Goal: Task Accomplishment & Management: Complete application form

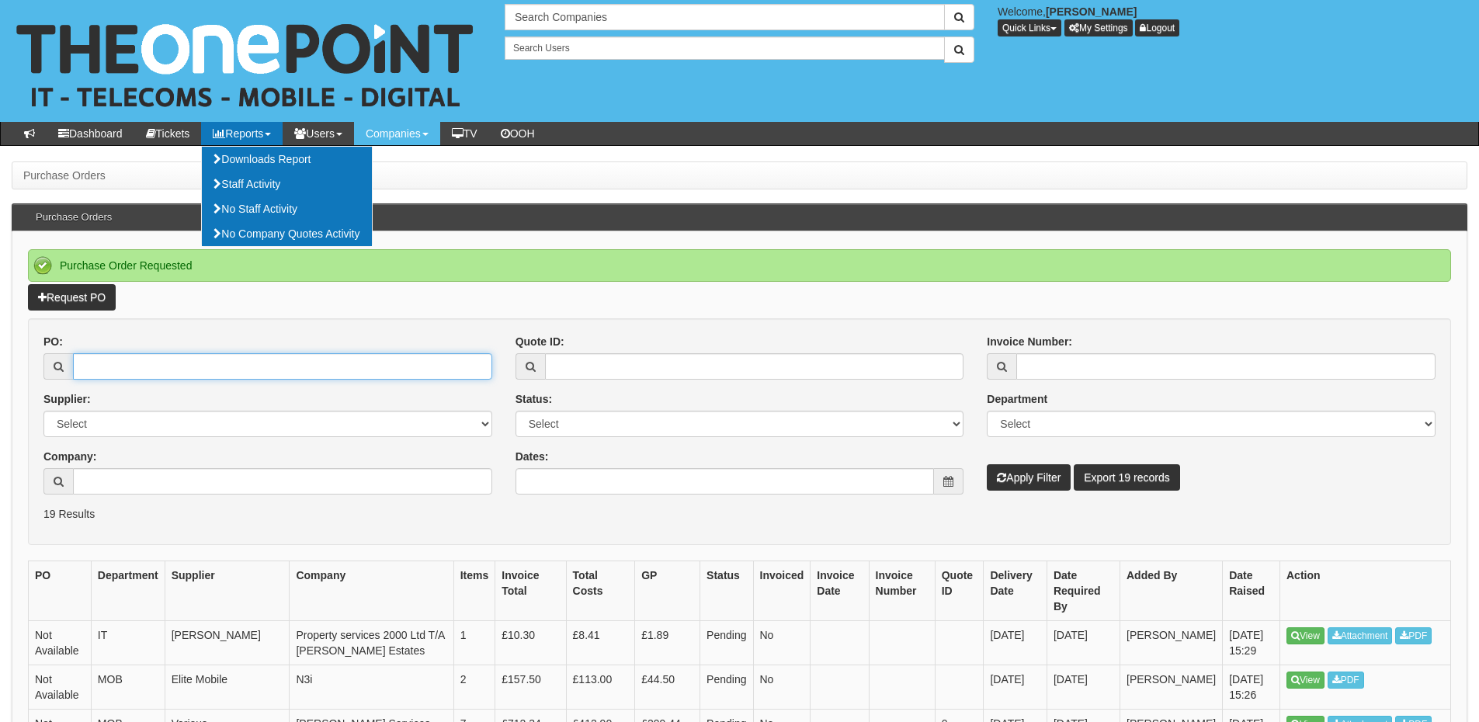
click at [146, 367] on input "PO:" at bounding box center [282, 366] width 419 height 26
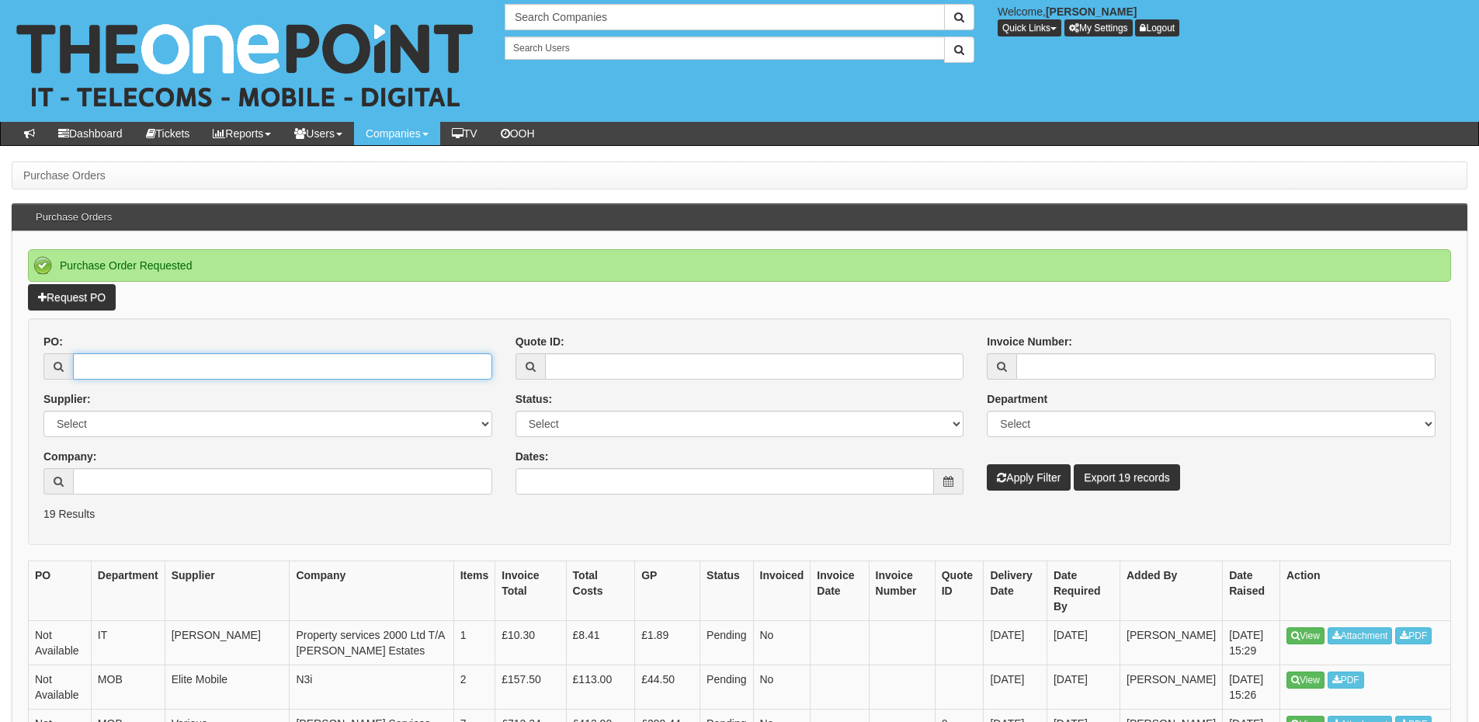
paste input "19299"
type input "19299"
click at [1004, 477] on icon "submit" at bounding box center [1001, 477] width 9 height 11
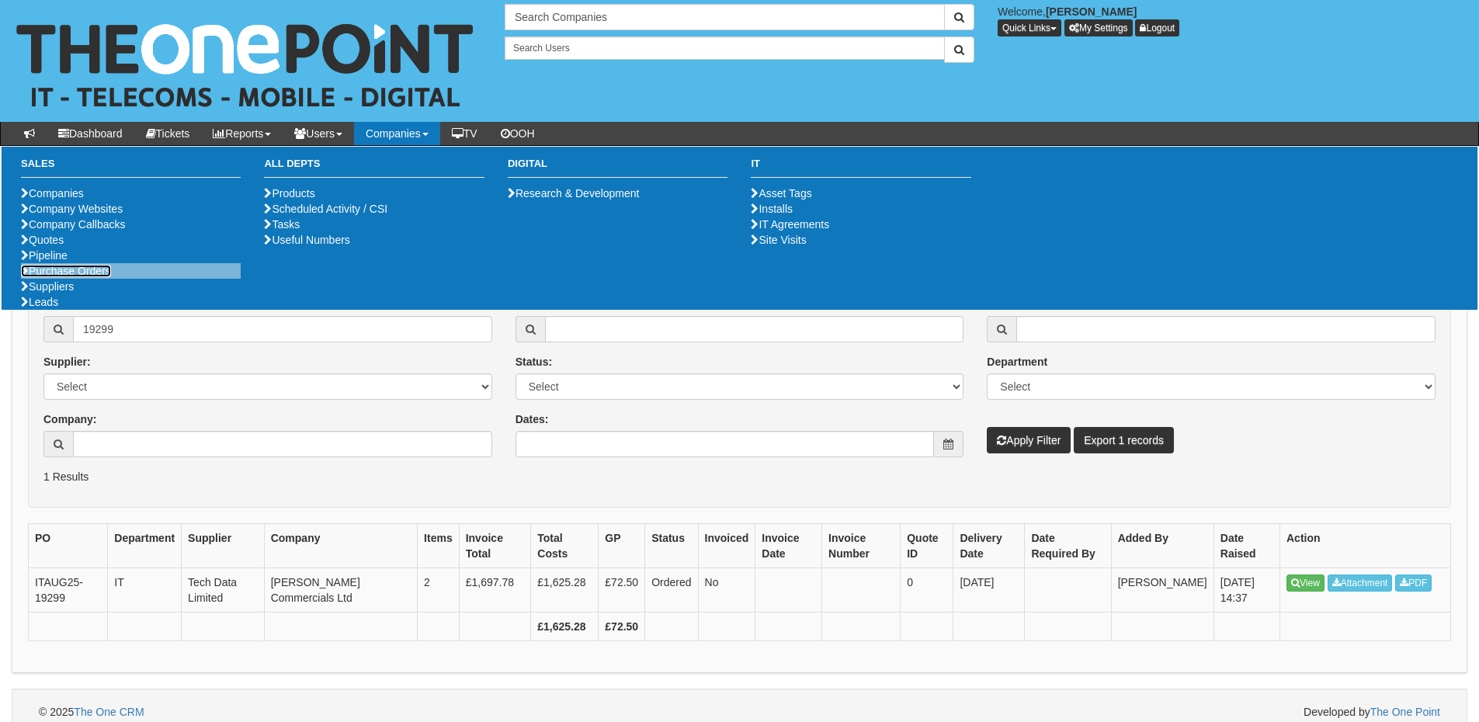
click at [57, 277] on link "Purchase Orders" at bounding box center [66, 271] width 90 height 12
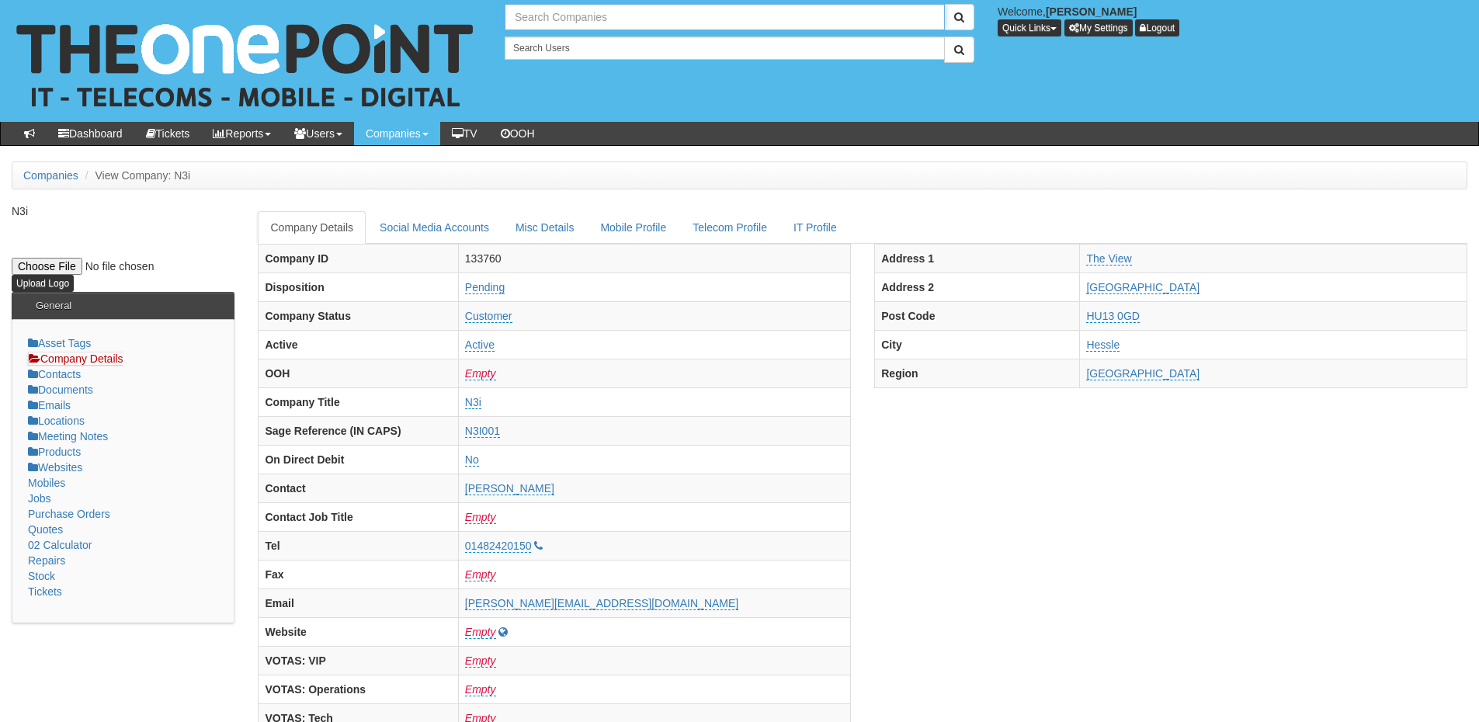
click at [560, 19] on input "text" at bounding box center [725, 17] width 440 height 26
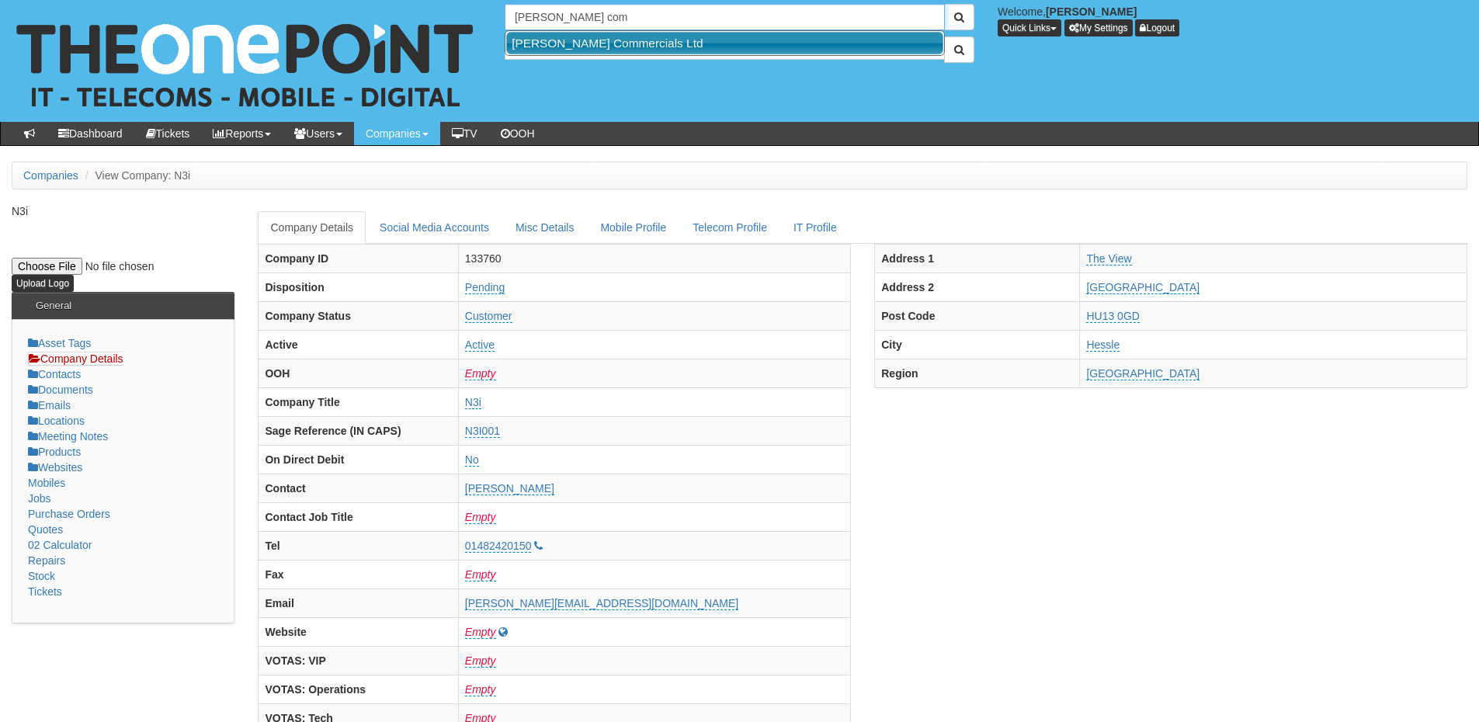
click at [578, 42] on link "Thompson Commercials Ltd" at bounding box center [724, 43] width 437 height 23
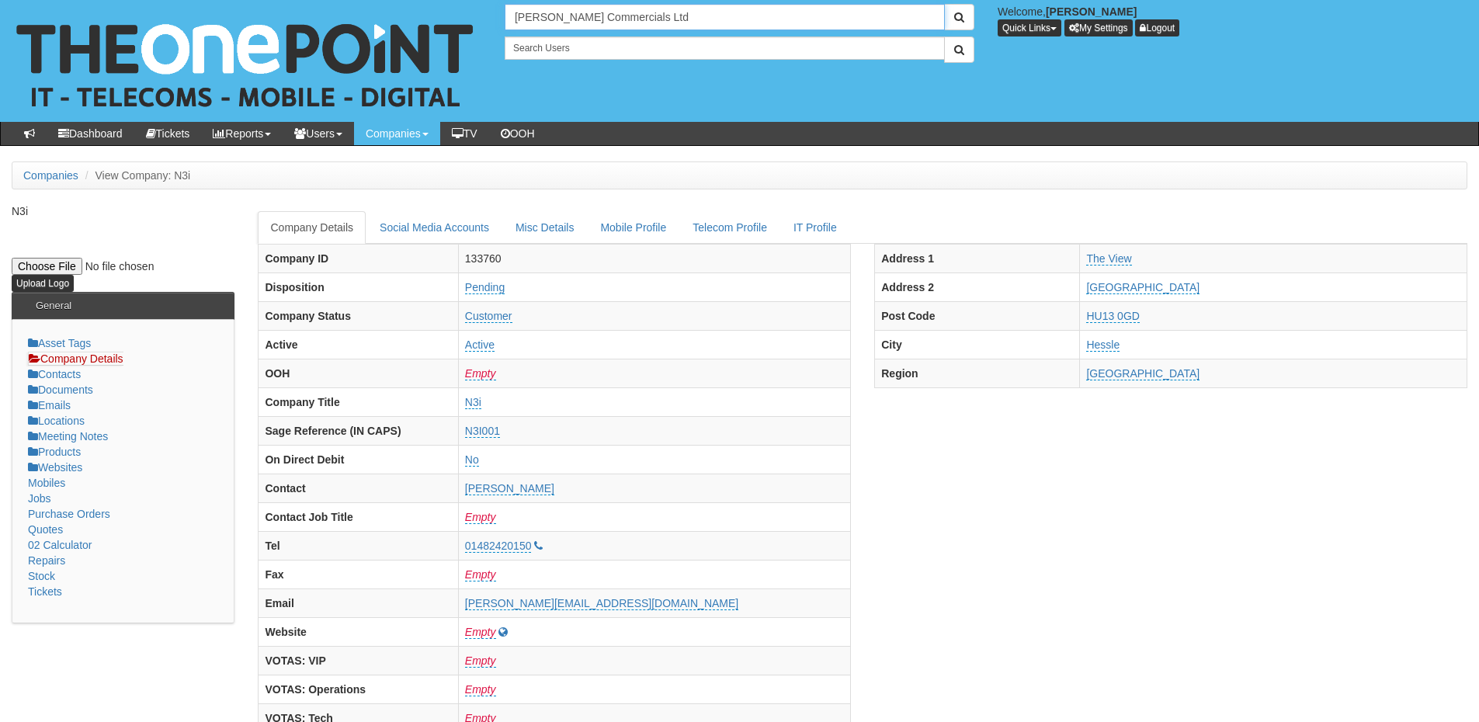
type input "Thompson Commercials Ltd"
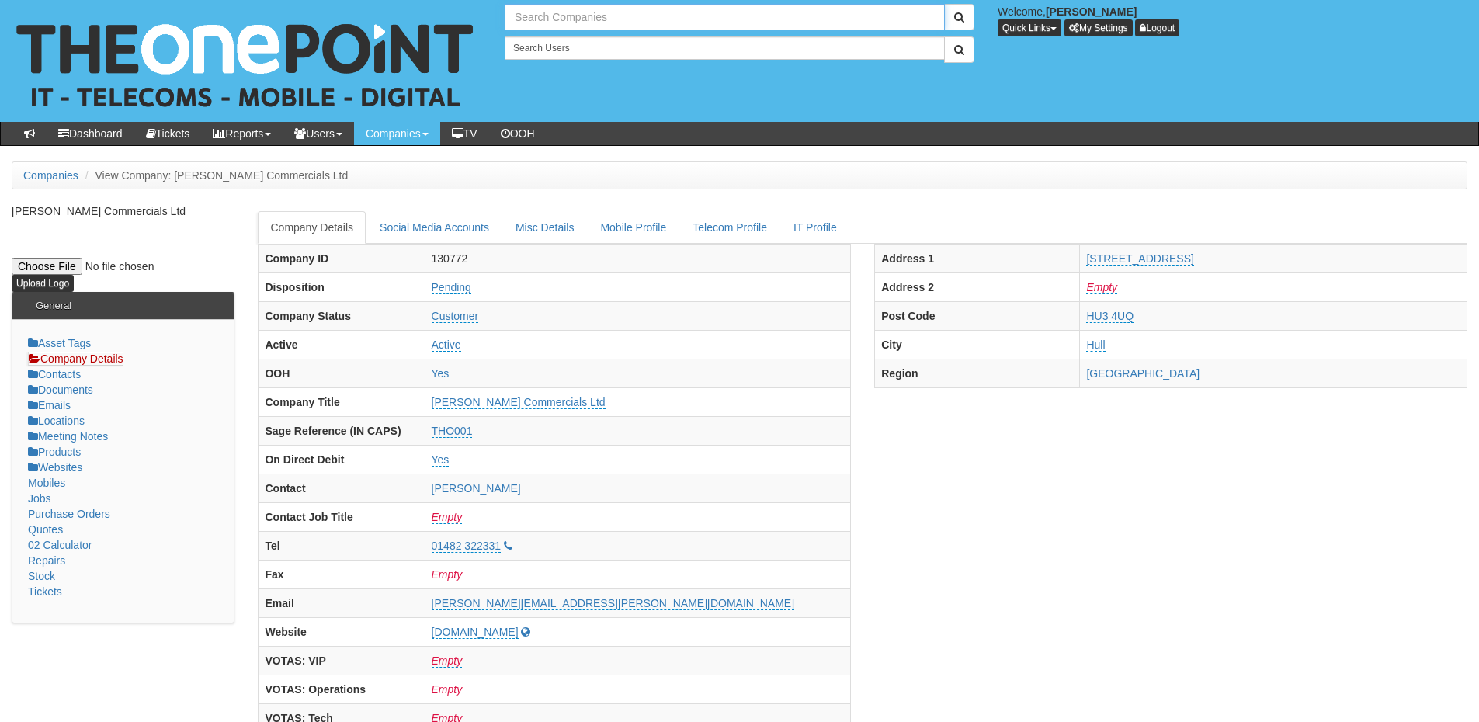
click at [551, 13] on input "text" at bounding box center [725, 17] width 440 height 26
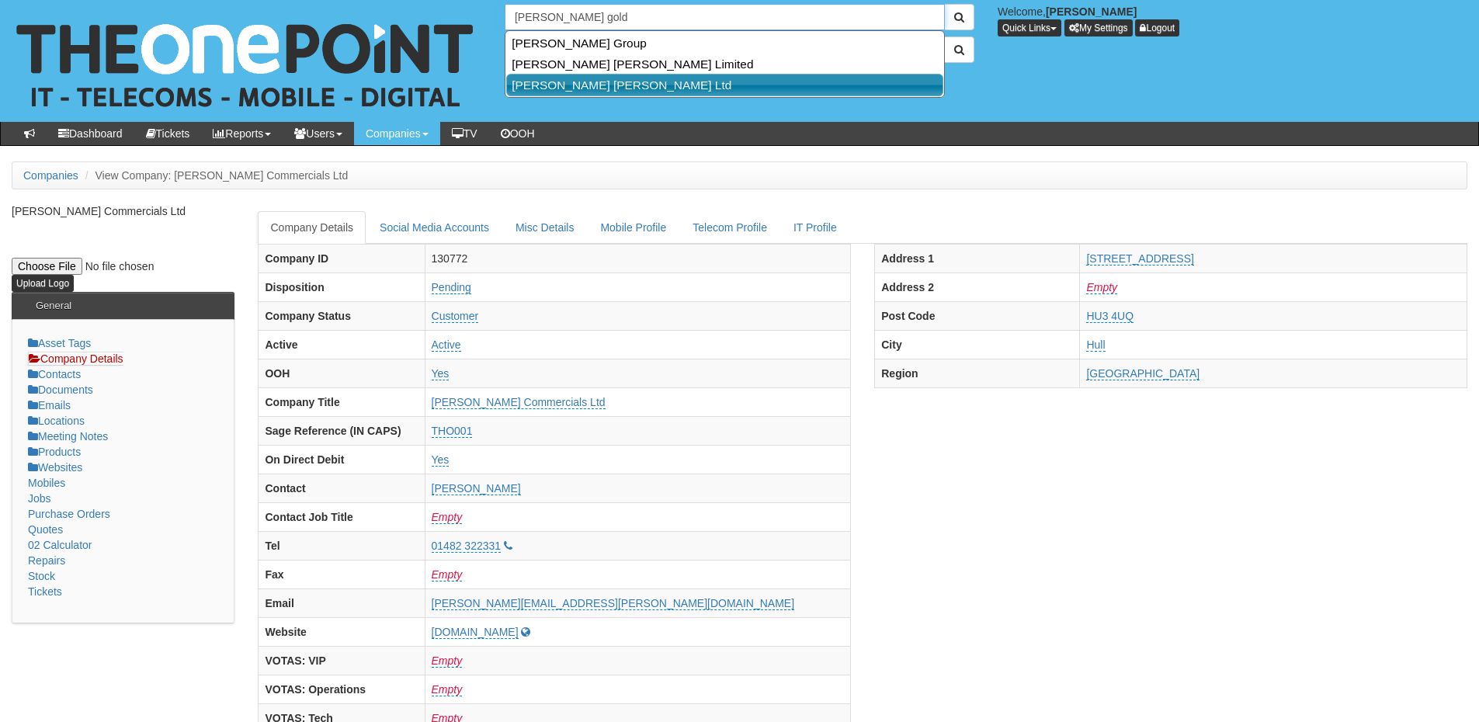
click at [554, 82] on link "[PERSON_NAME] [PERSON_NAME] Ltd" at bounding box center [724, 85] width 437 height 23
type input "Smailes Goldie Selby Ltd"
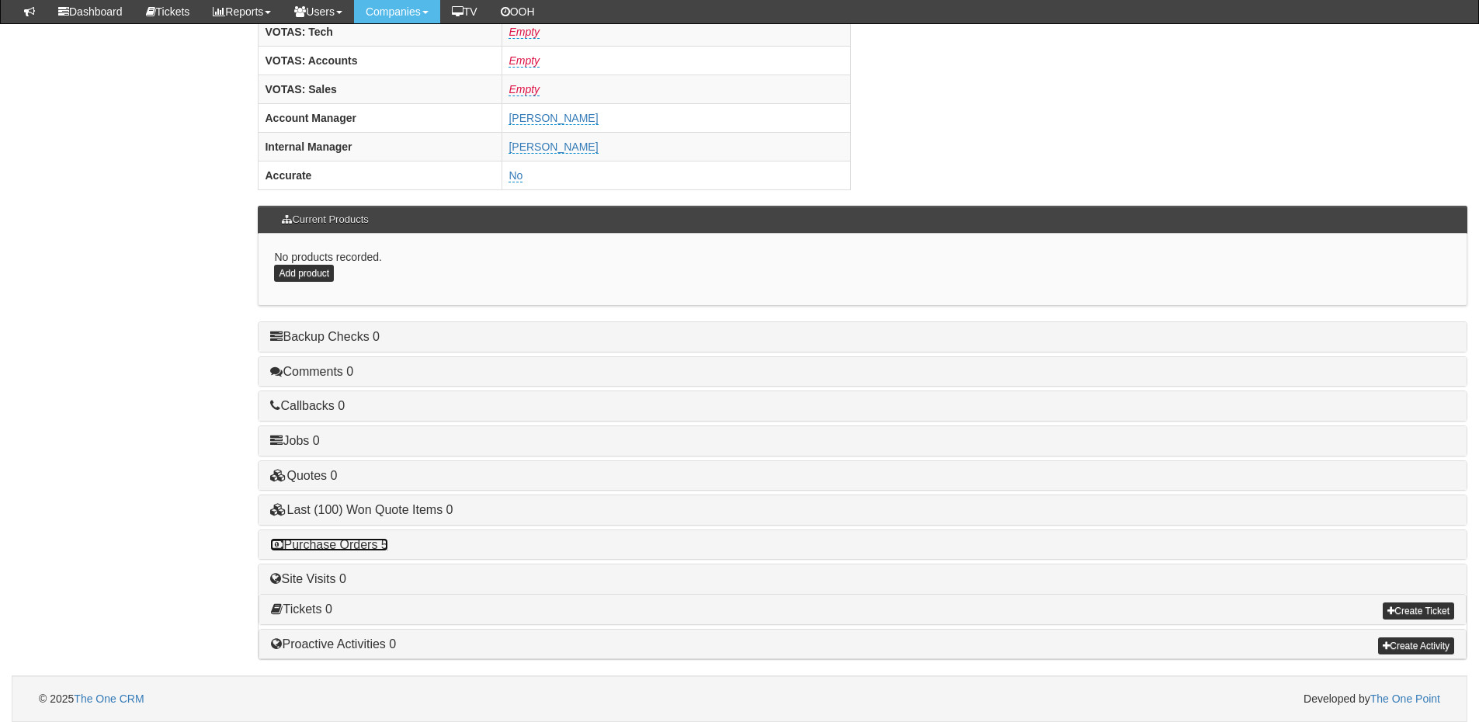
click at [369, 546] on link "Purchase Orders 5" at bounding box center [328, 544] width 117 height 13
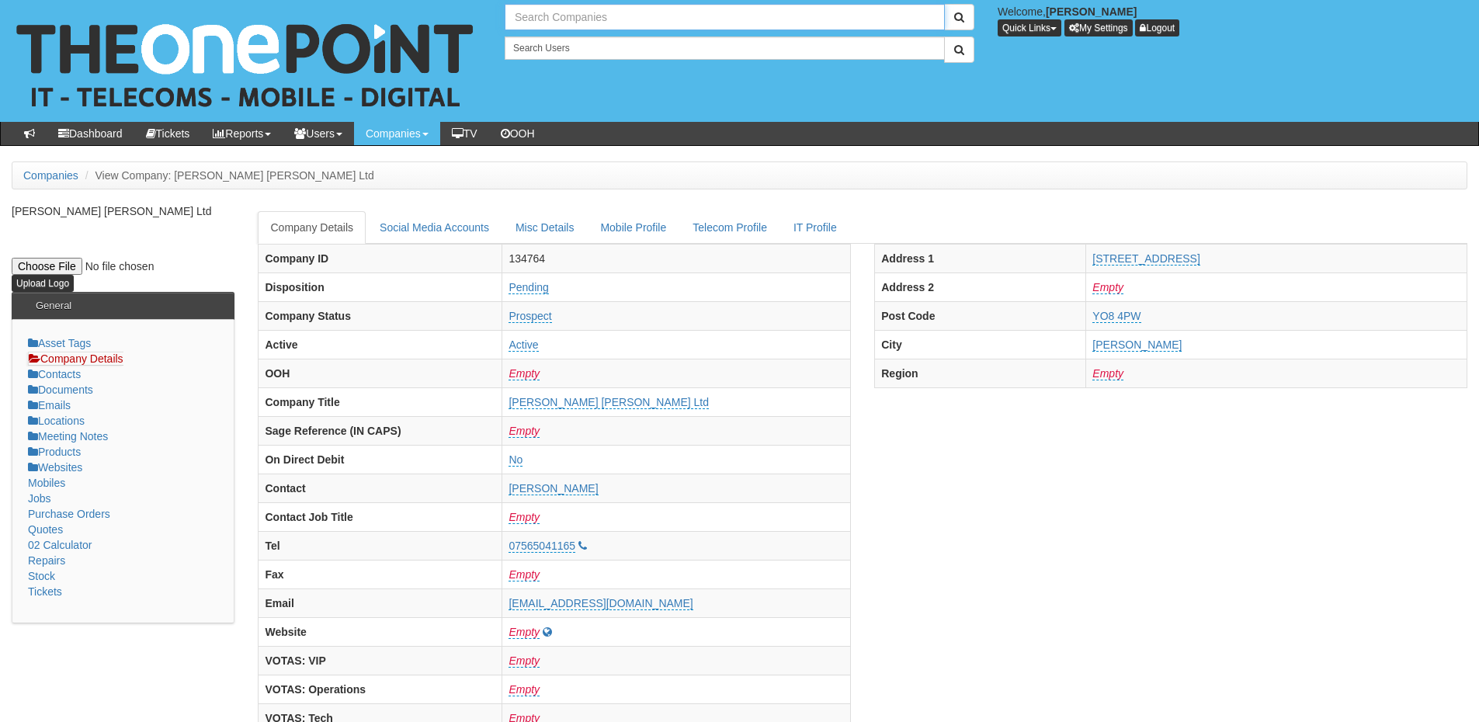
click at [602, 26] on input "text" at bounding box center [725, 17] width 440 height 26
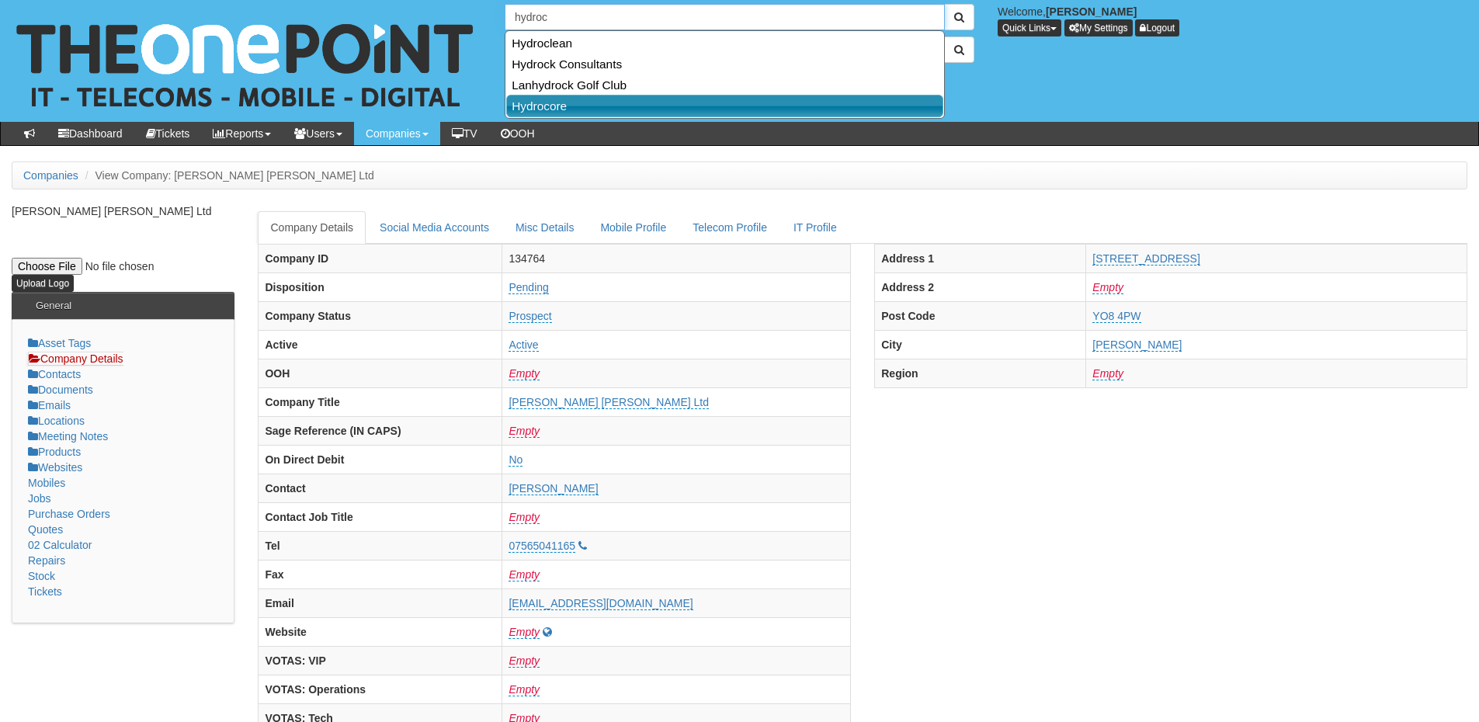
click at [558, 104] on link "Hydrocore" at bounding box center [724, 106] width 437 height 23
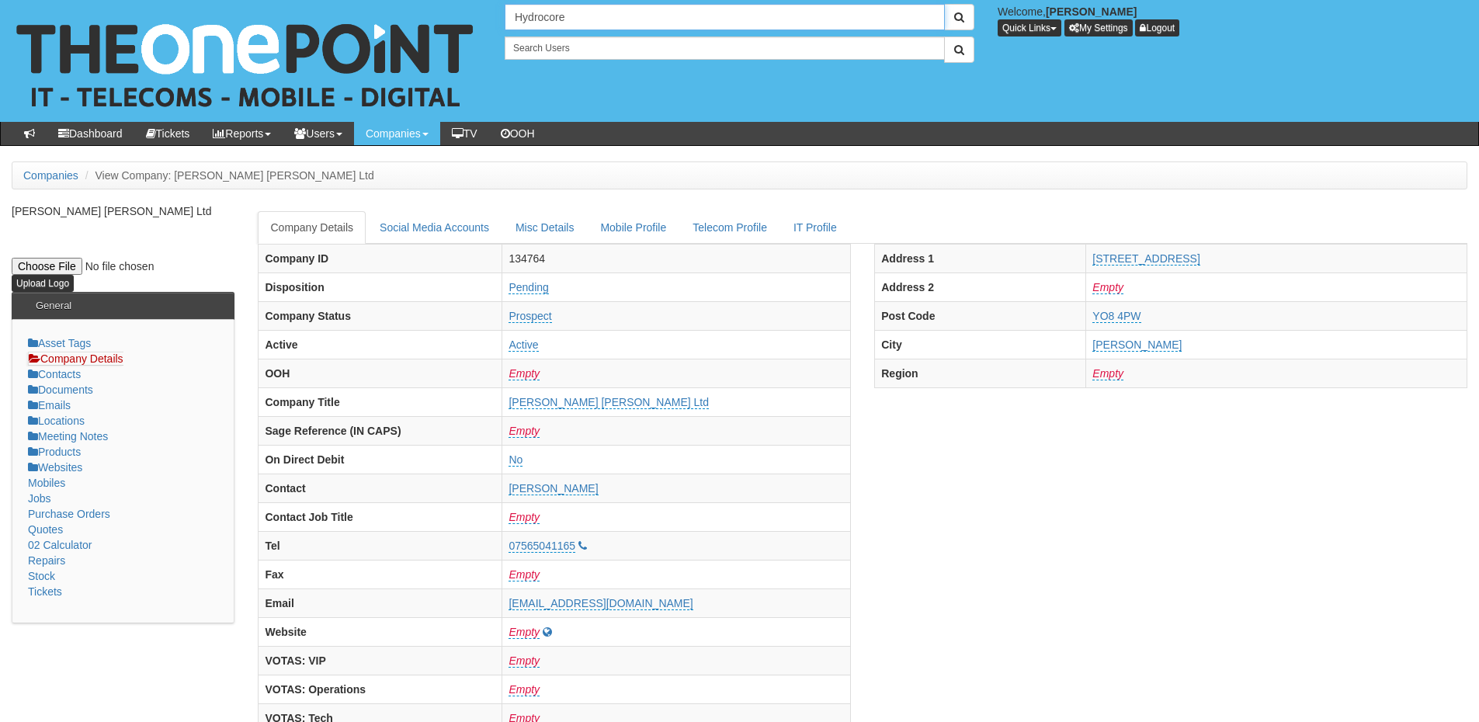
type input "Hydrocore"
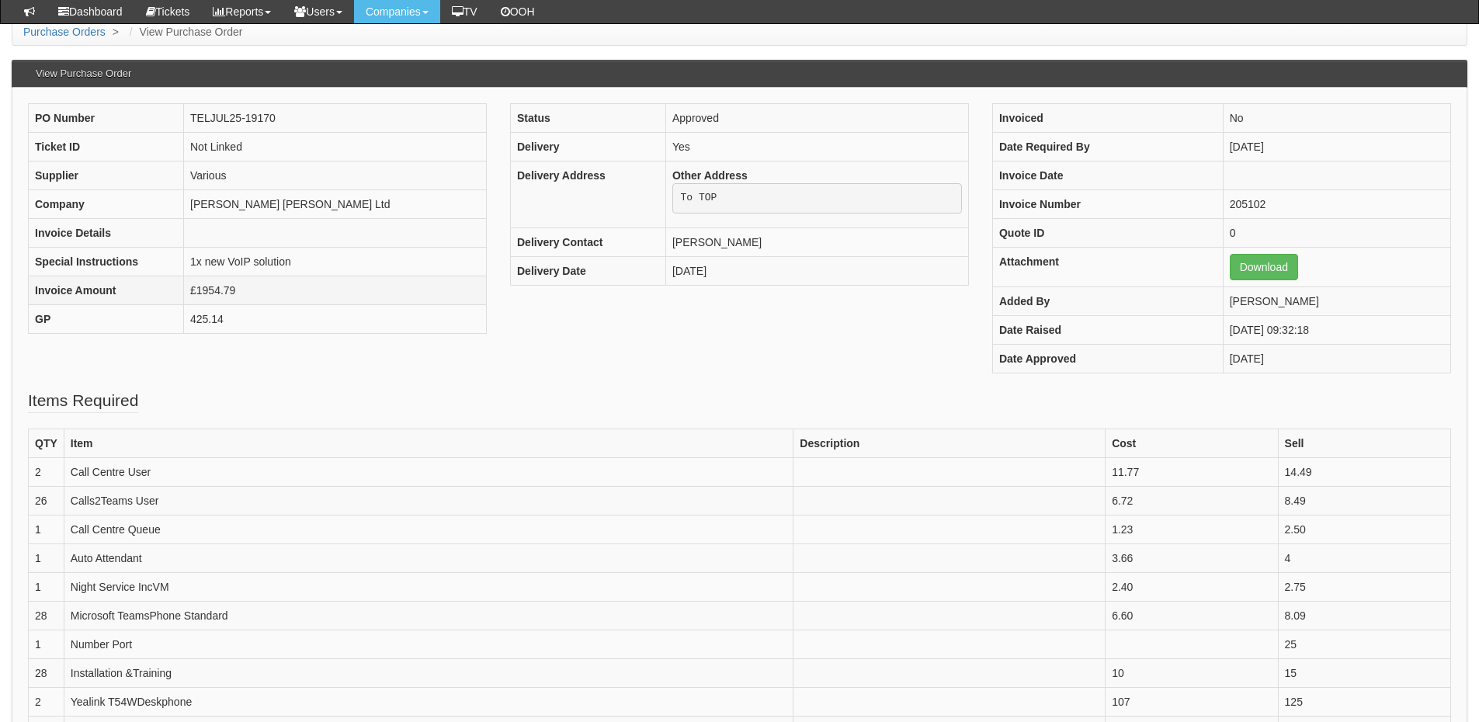
scroll to position [77, 0]
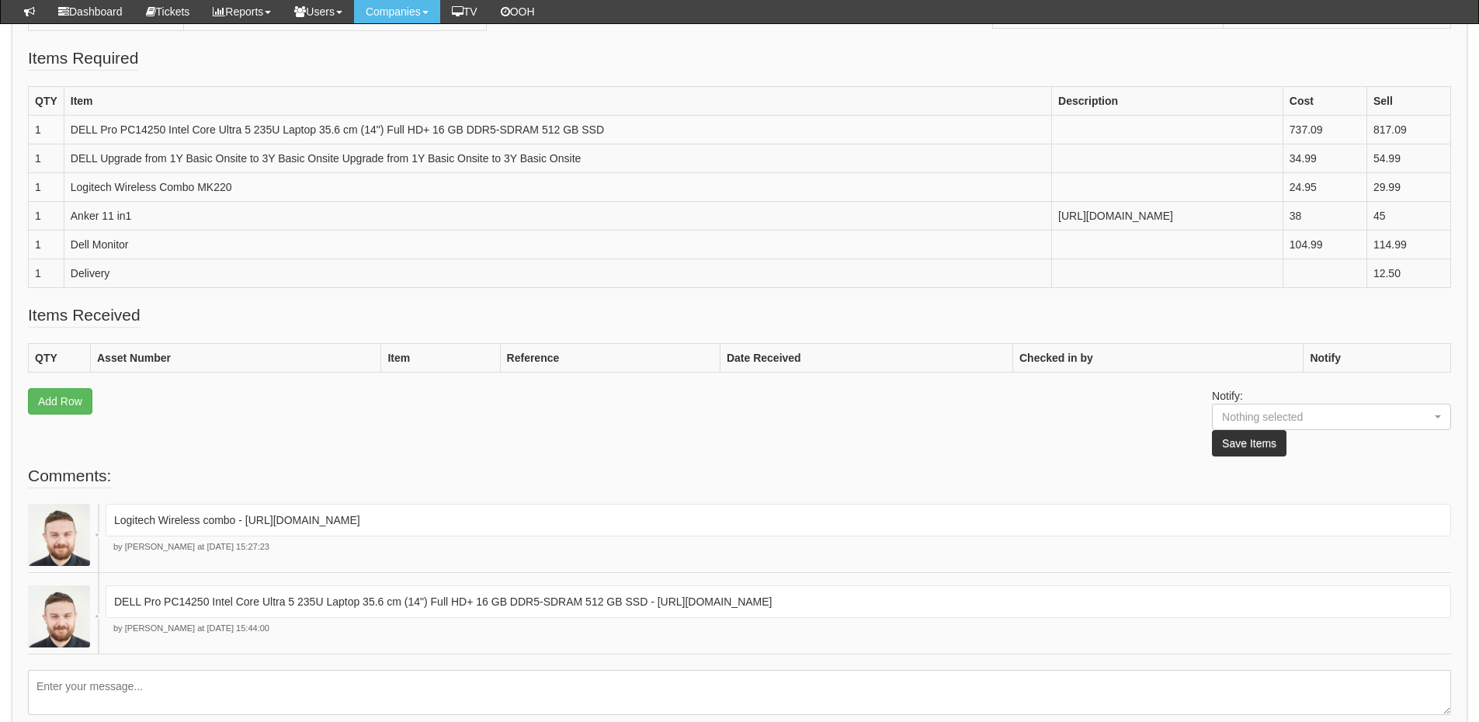
scroll to position [466, 0]
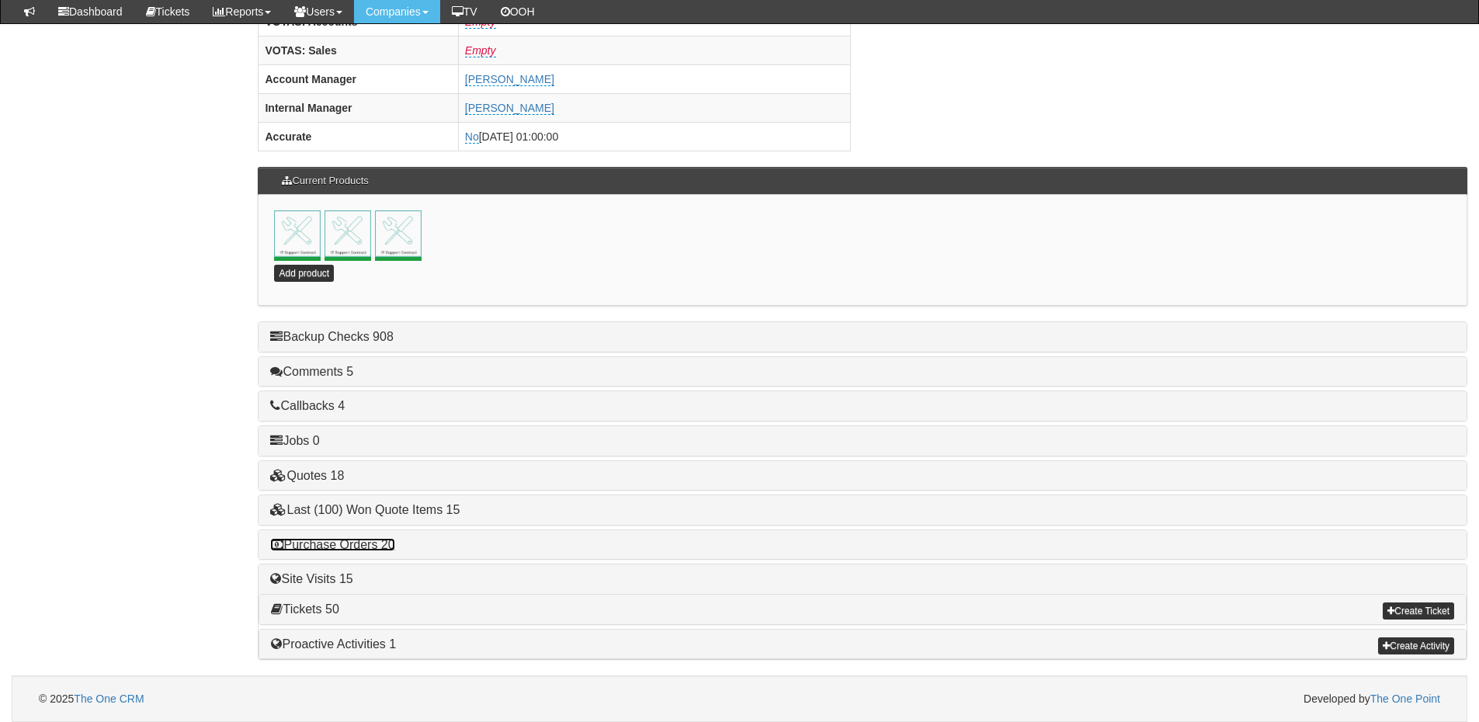
drag, startPoint x: 377, startPoint y: 539, endPoint x: 397, endPoint y: 544, distance: 20.9
click at [377, 539] on link "Purchase Orders 20" at bounding box center [332, 544] width 124 height 13
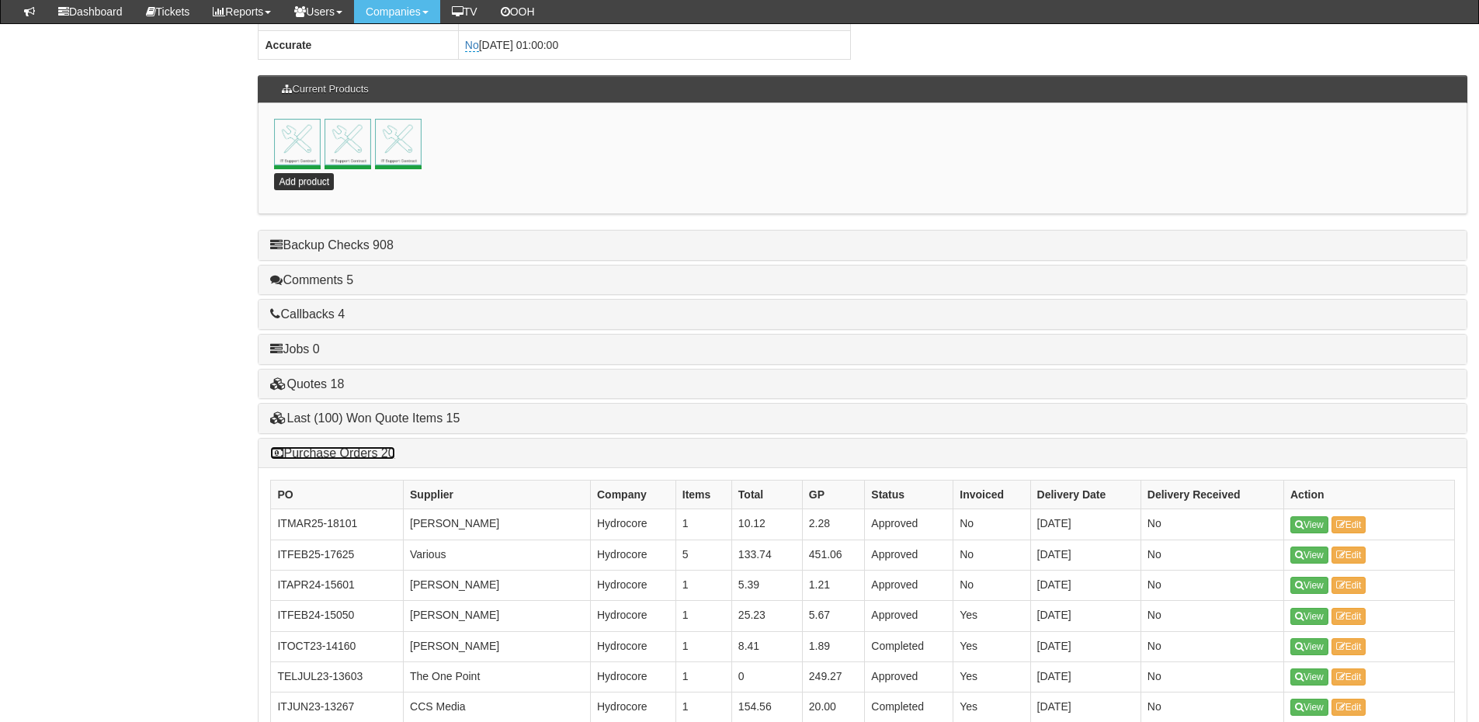
scroll to position [919, 0]
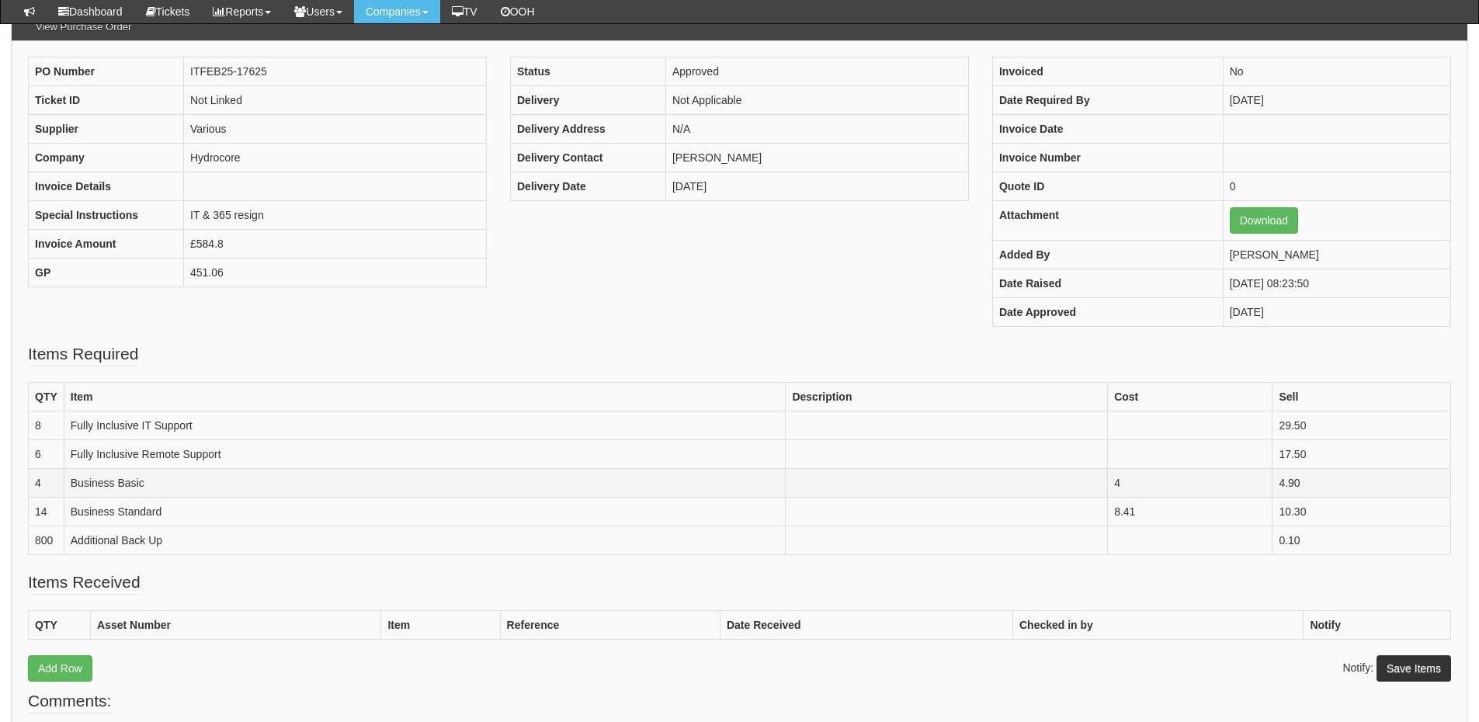
scroll to position [155, 0]
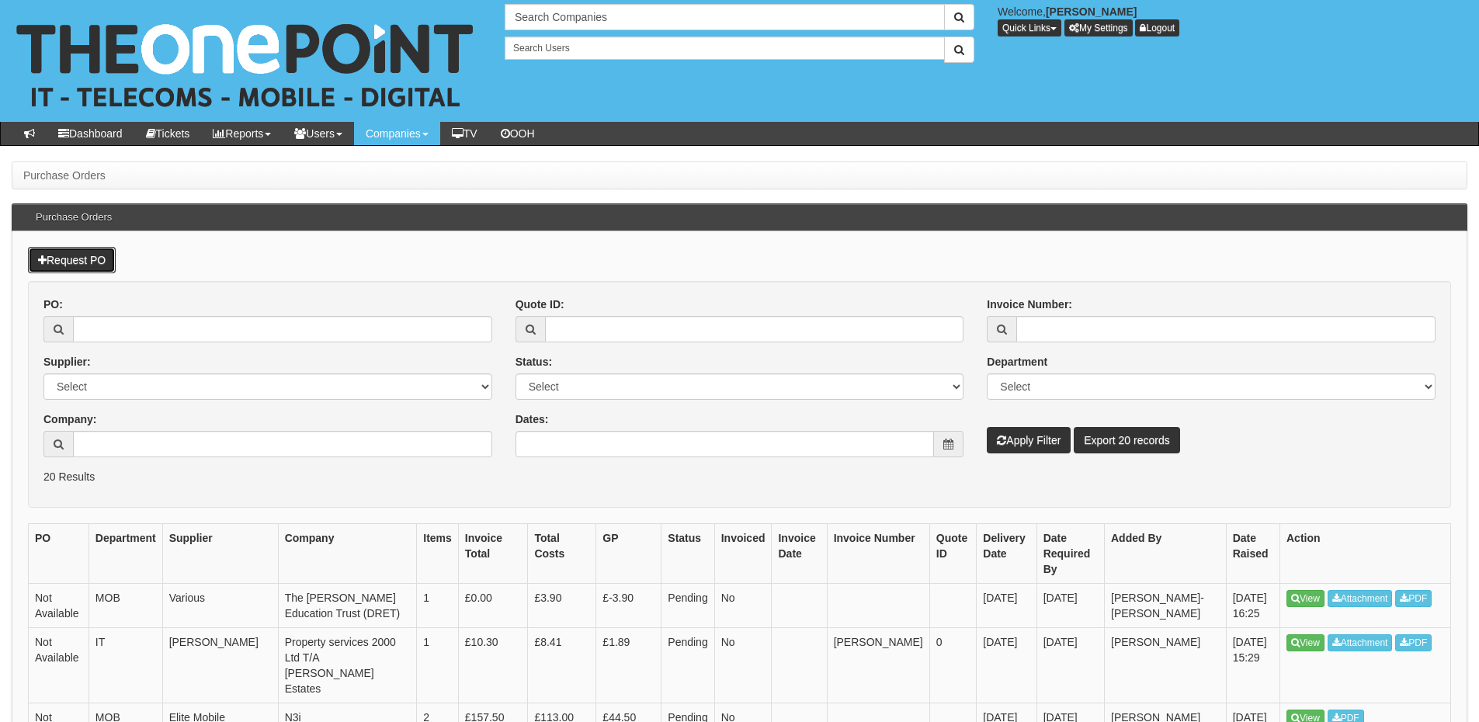
click at [74, 249] on link "Request PO" at bounding box center [72, 260] width 88 height 26
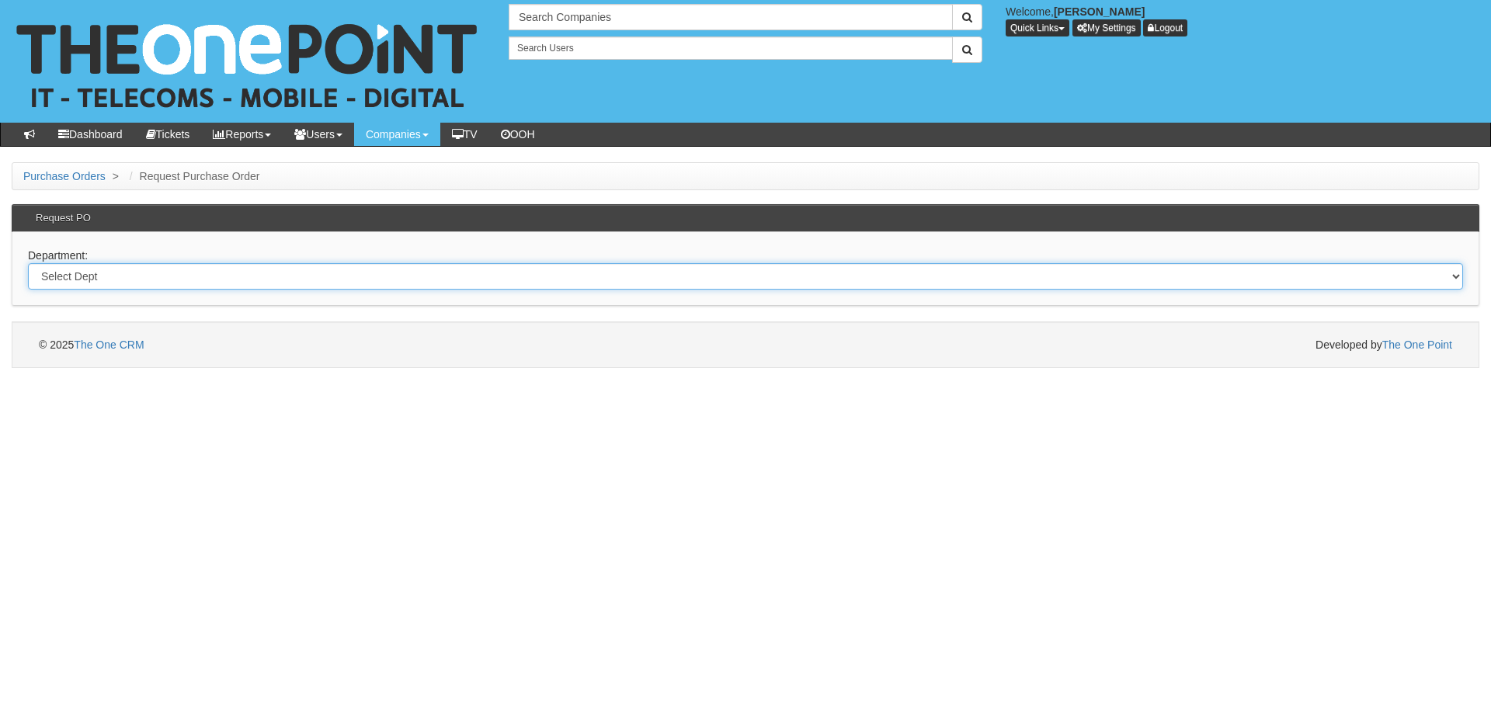
click at [321, 273] on select "Select Dept Digital Internal IT Mobiles Marketing Telecoms" at bounding box center [745, 276] width 1435 height 26
select select "?pipeID=&dept=TEL"
click at [28, 263] on select "Select Dept Digital Internal IT Mobiles Marketing Telecoms" at bounding box center [745, 276] width 1435 height 26
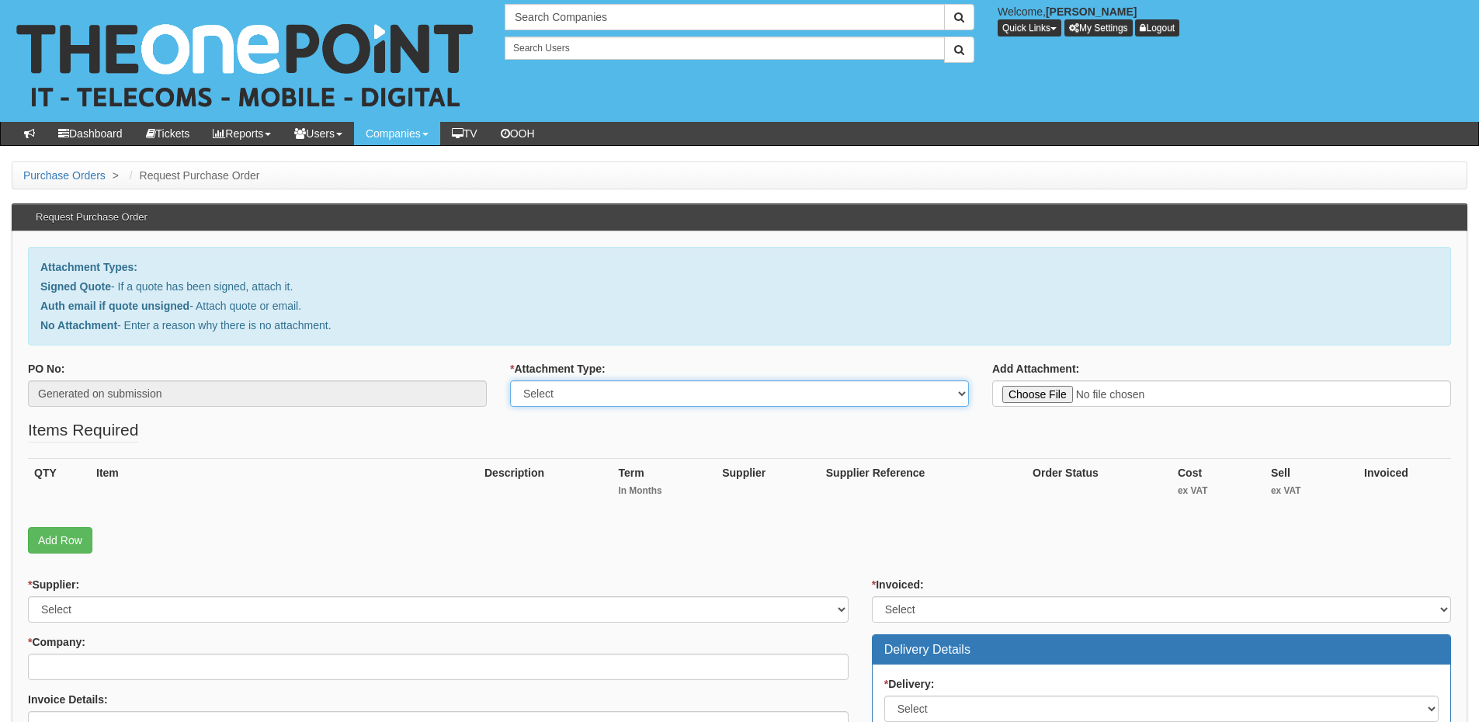
drag, startPoint x: 600, startPoint y: 393, endPoint x: 599, endPoint y: 403, distance: 10.2
click at [600, 393] on select "Select Signed Quote Auth email with quote if unsigned No Attachment" at bounding box center [739, 394] width 459 height 26
select select "No Attachment"
click at [510, 381] on select "Select Signed Quote Auth email with quote if unsigned No Attachment" at bounding box center [739, 394] width 459 height 26
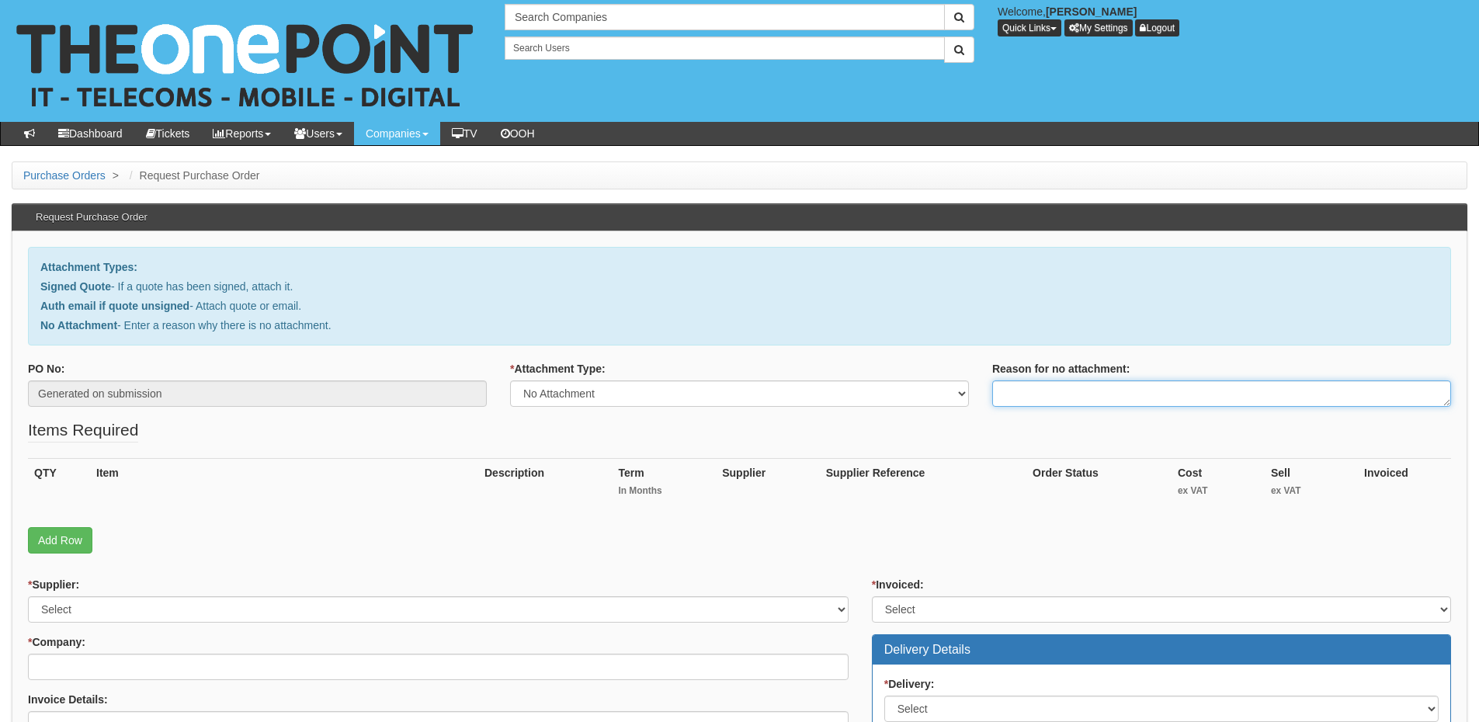
click at [1030, 394] on textarea "Reason for no attachment:" at bounding box center [1221, 394] width 459 height 26
click at [1143, 392] on textarea "Linked to ticket 421514" at bounding box center [1221, 394] width 459 height 26
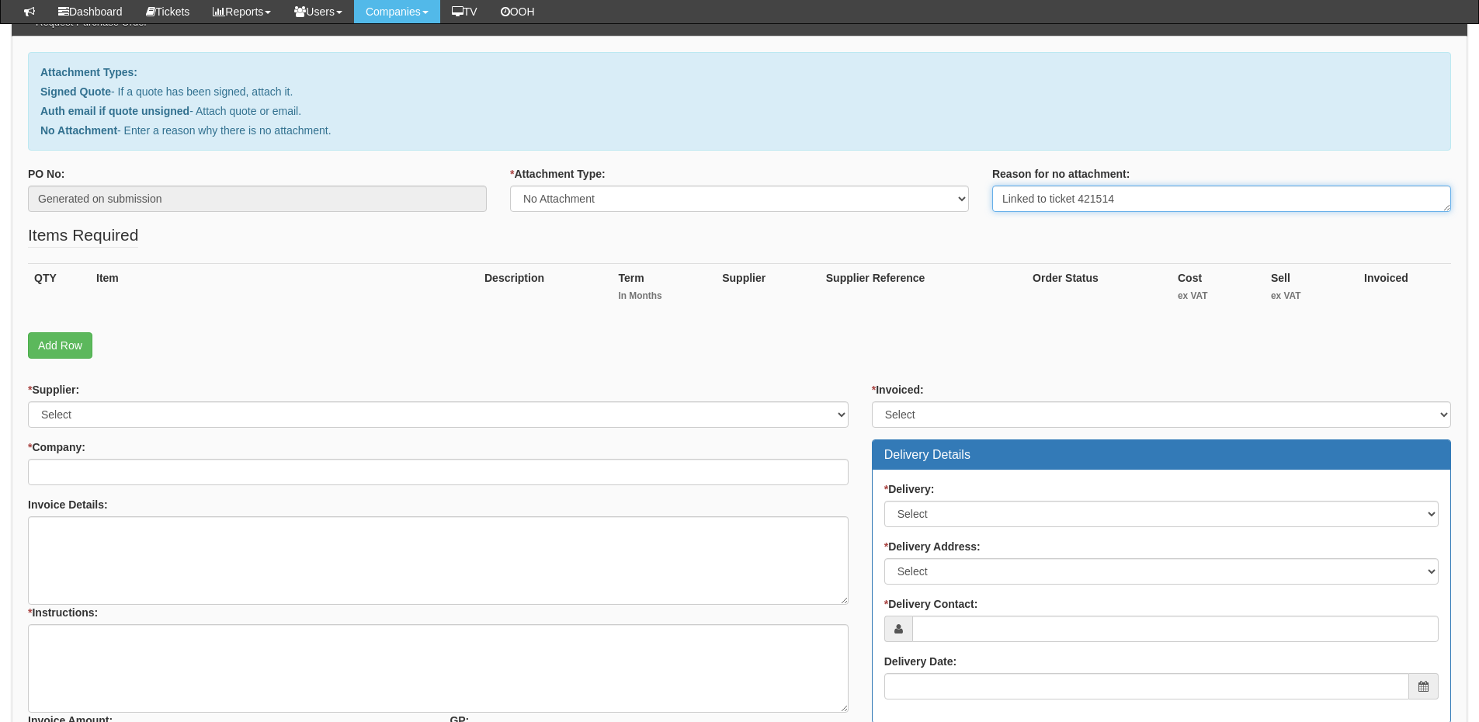
type textarea "Linked to ticket 421514"
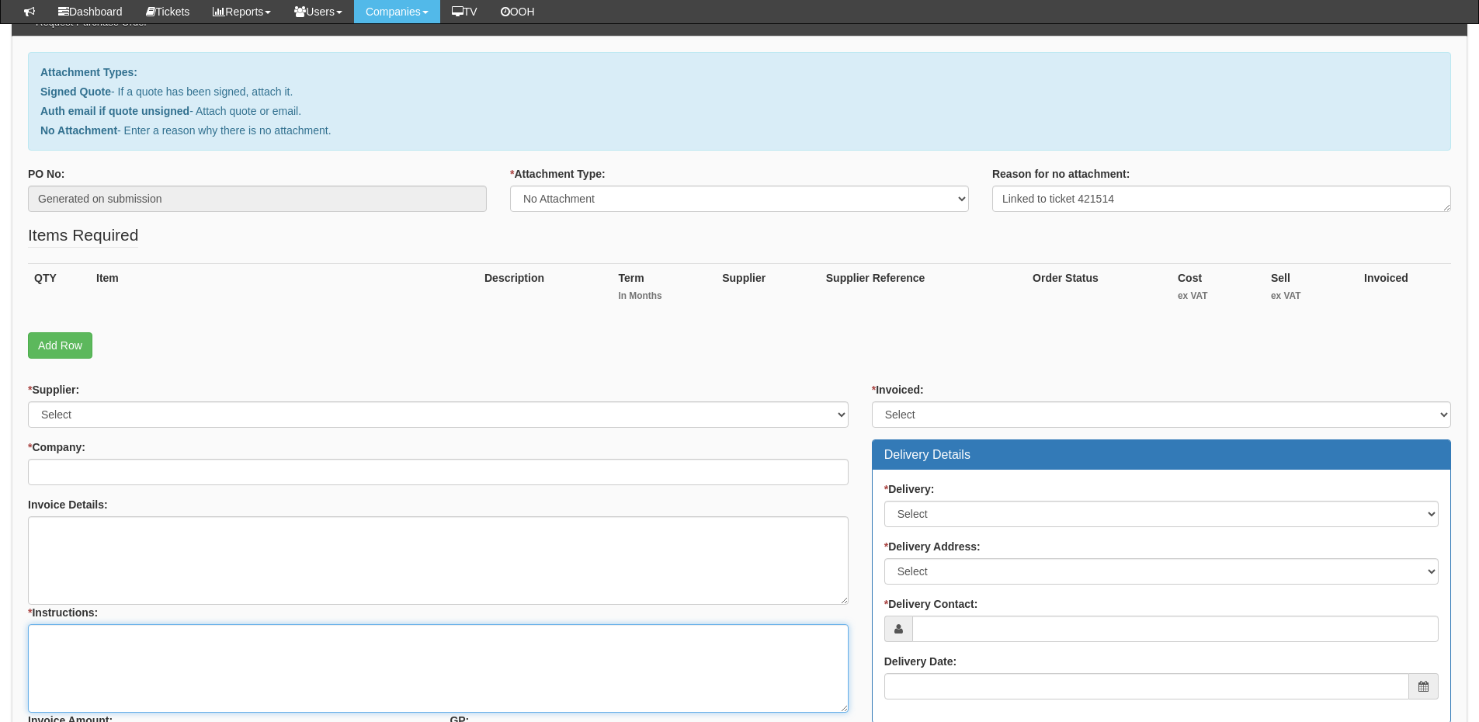
click at [269, 645] on textarea "* Instructions:" at bounding box center [438, 668] width 821 height 89
paste textarea "Linked to ticket 421514"
type textarea "Linked to ticket 421514"
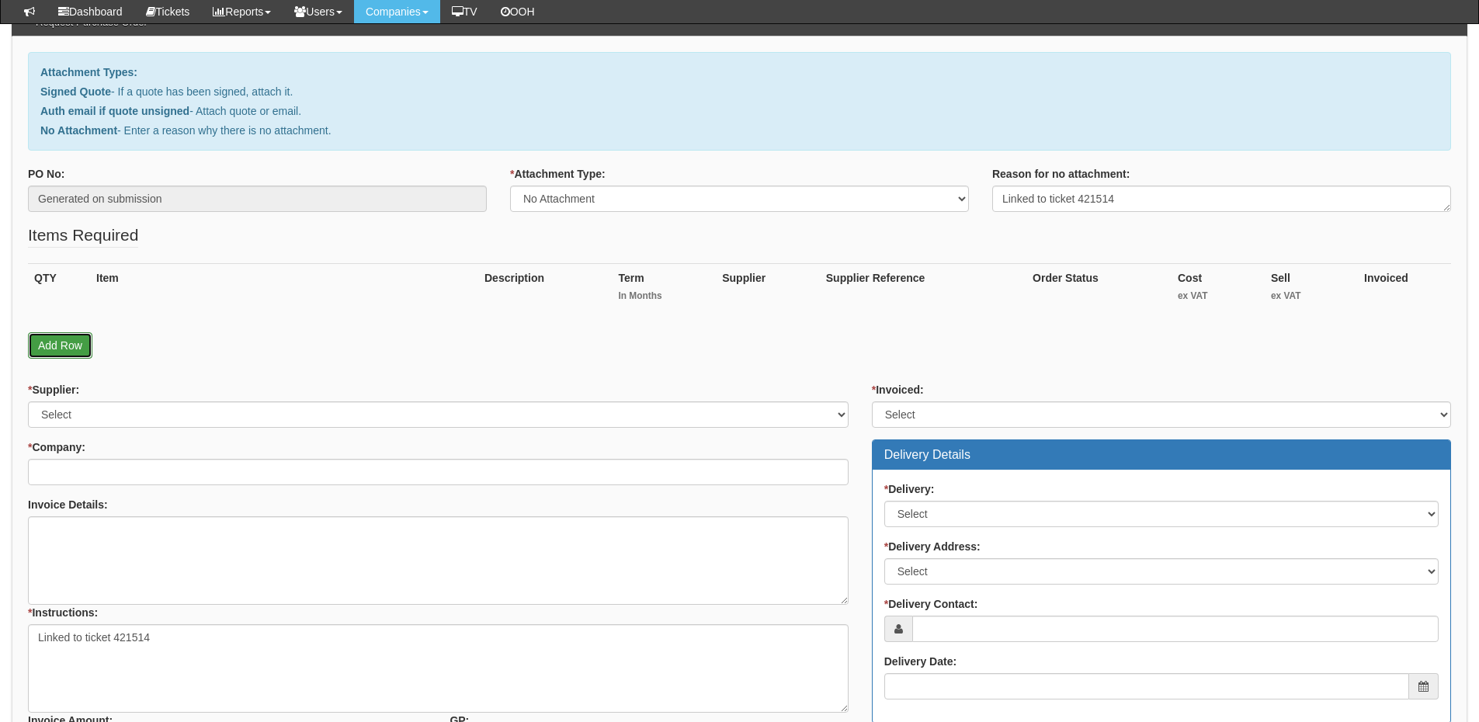
click at [64, 342] on link "Add Row" at bounding box center [60, 345] width 64 height 26
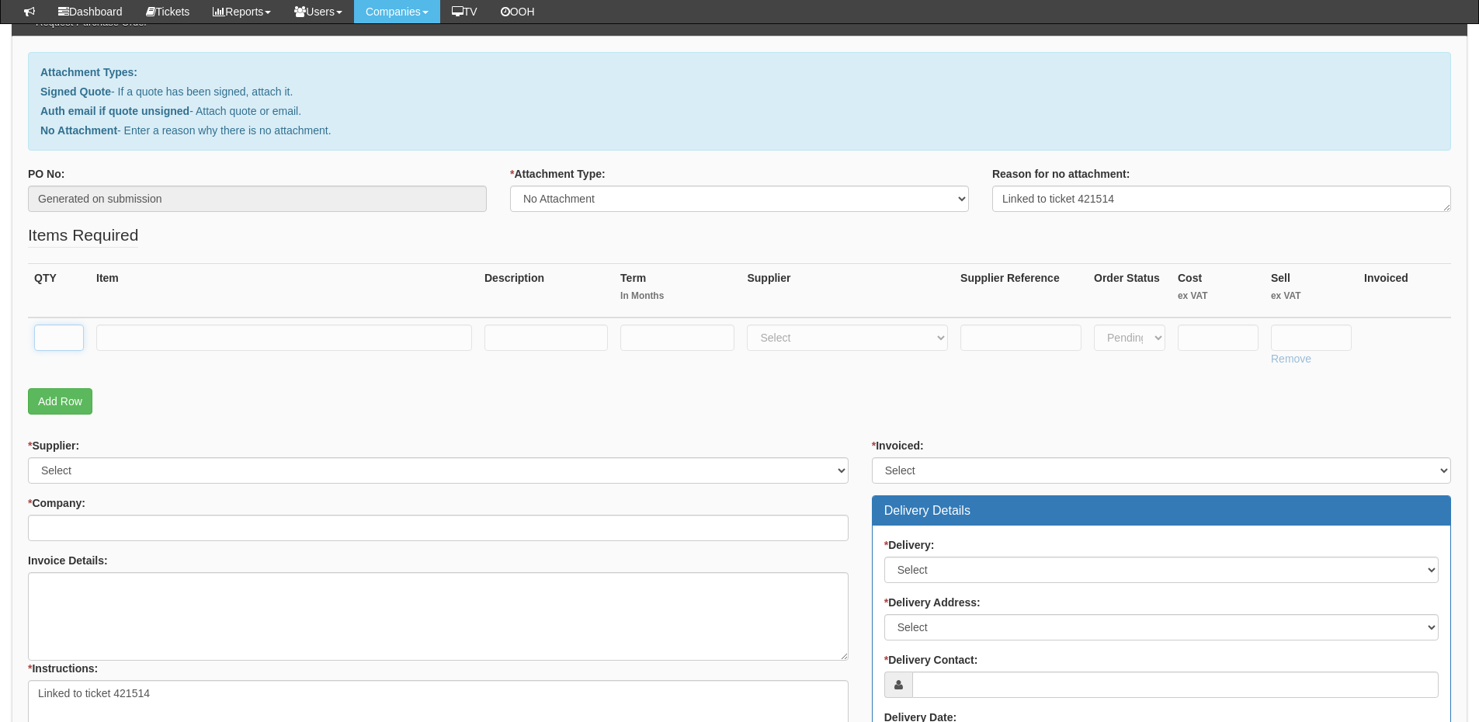
click at [64, 336] on input "text" at bounding box center [59, 338] width 50 height 26
type input "1"
click at [151, 332] on input "text" at bounding box center [284, 338] width 376 height 26
type input "Curly Cord"
click at [815, 338] on select "Select 123 REG.co.uk 1Password 3 4Gon AA Jones Electric Ltd Abzorb Access Group…" at bounding box center [847, 338] width 201 height 26
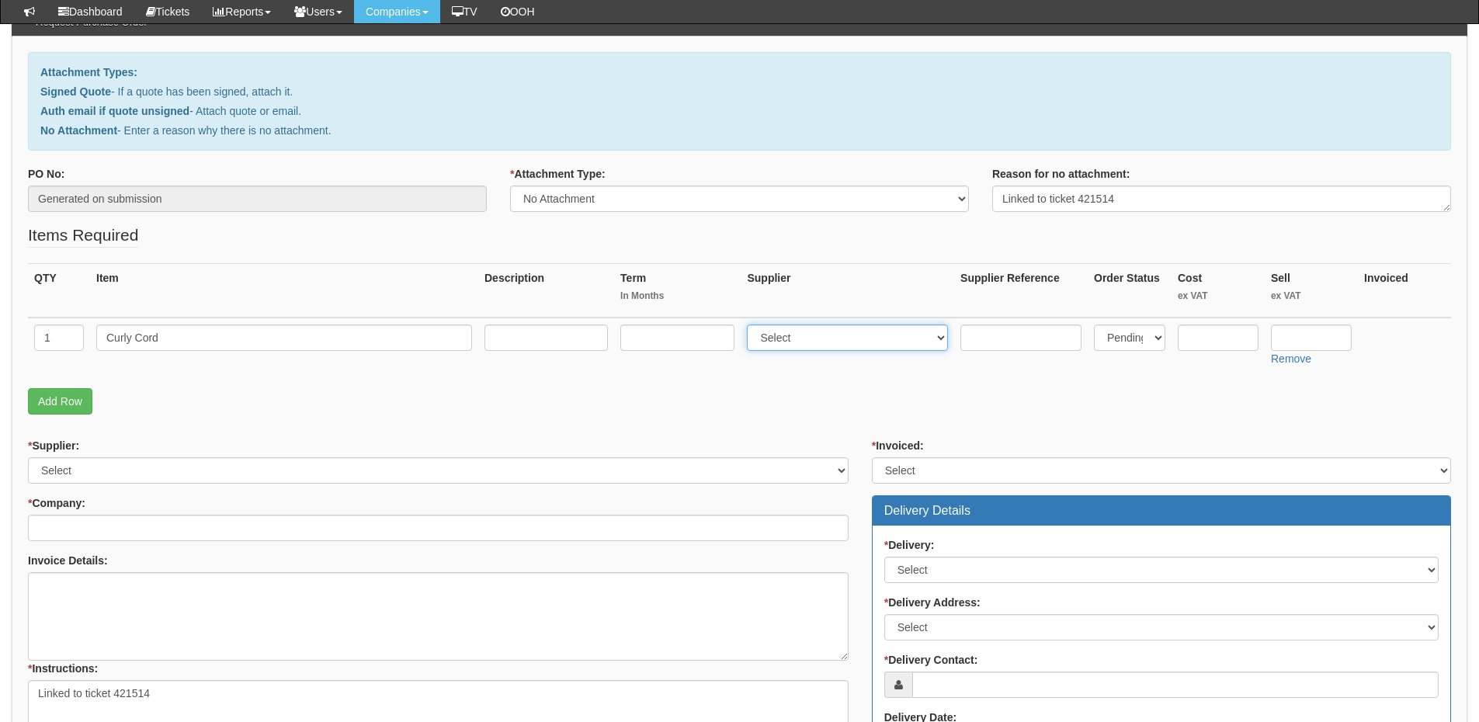
select select "61"
click at [751, 325] on select "Select 123 REG.co.uk 1Password 3 4Gon AA Jones Electric Ltd Abzorb Access Group…" at bounding box center [847, 338] width 201 height 26
click at [1187, 336] on input "text" at bounding box center [1218, 338] width 81 height 26
type input "5"
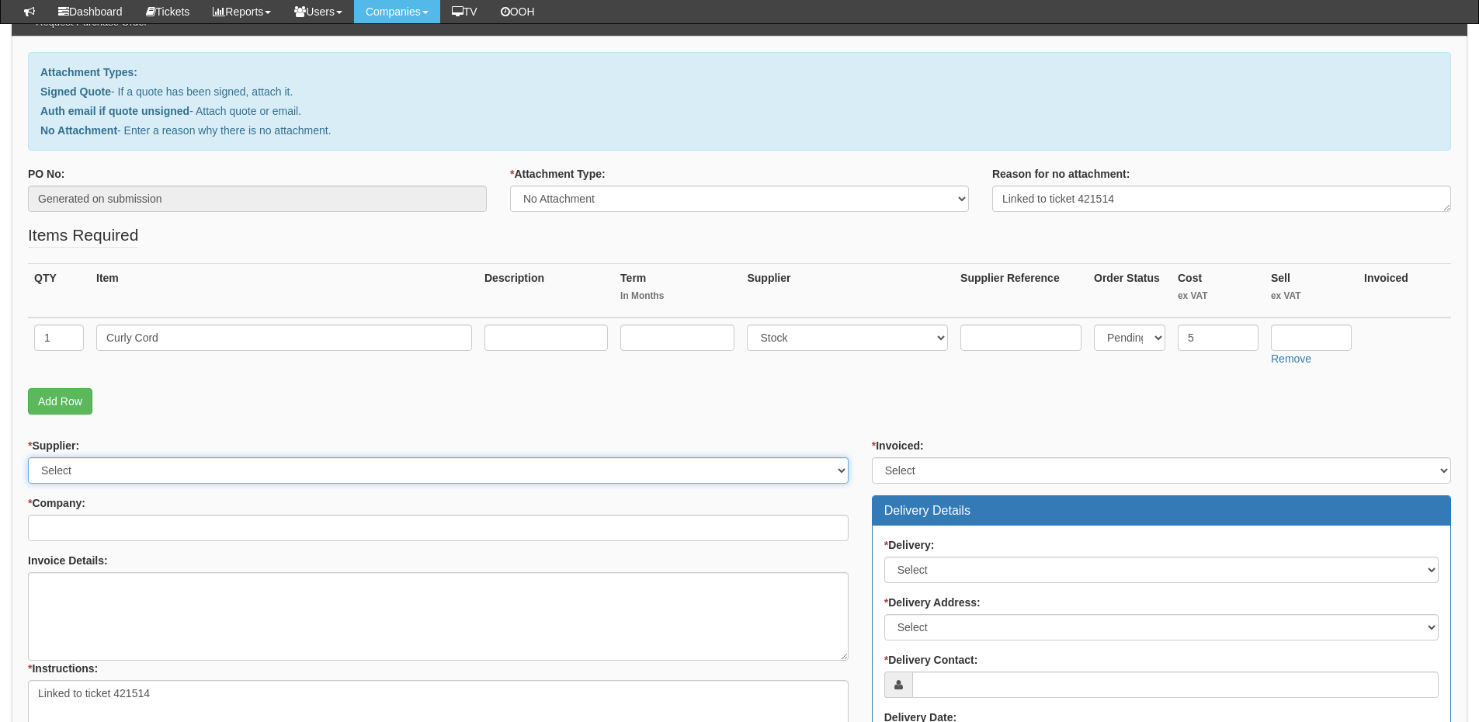
click at [184, 471] on select "Select 123 REG.co.uk 1Password 3 4Gon AA Jones Electric Ltd Abzorb Access Group…" at bounding box center [438, 470] width 821 height 26
select select "61"
click at [28, 457] on select "Select 123 REG.co.uk 1Password 3 4Gon AA Jones Electric Ltd Abzorb Access Group…" at bounding box center [438, 470] width 821 height 26
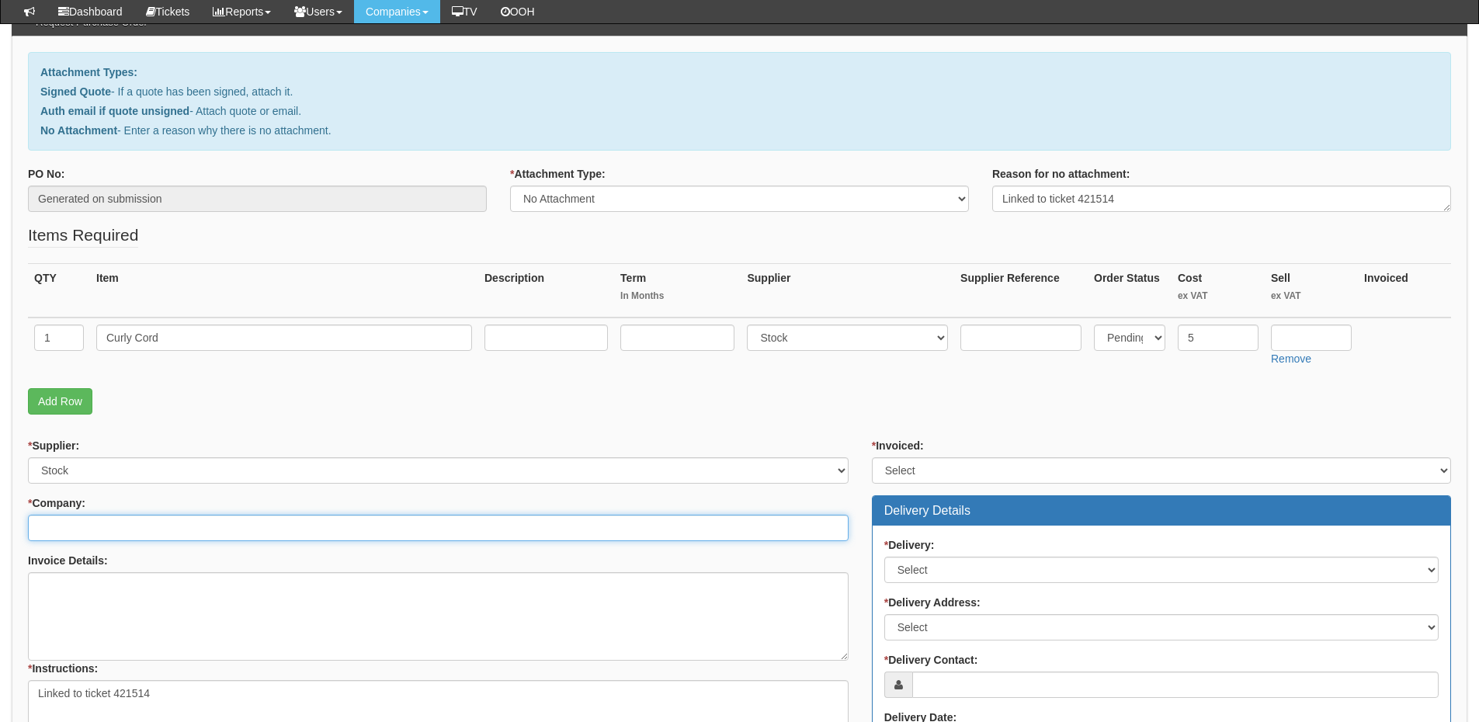
click at [143, 521] on input "* Company:" at bounding box center [438, 528] width 821 height 26
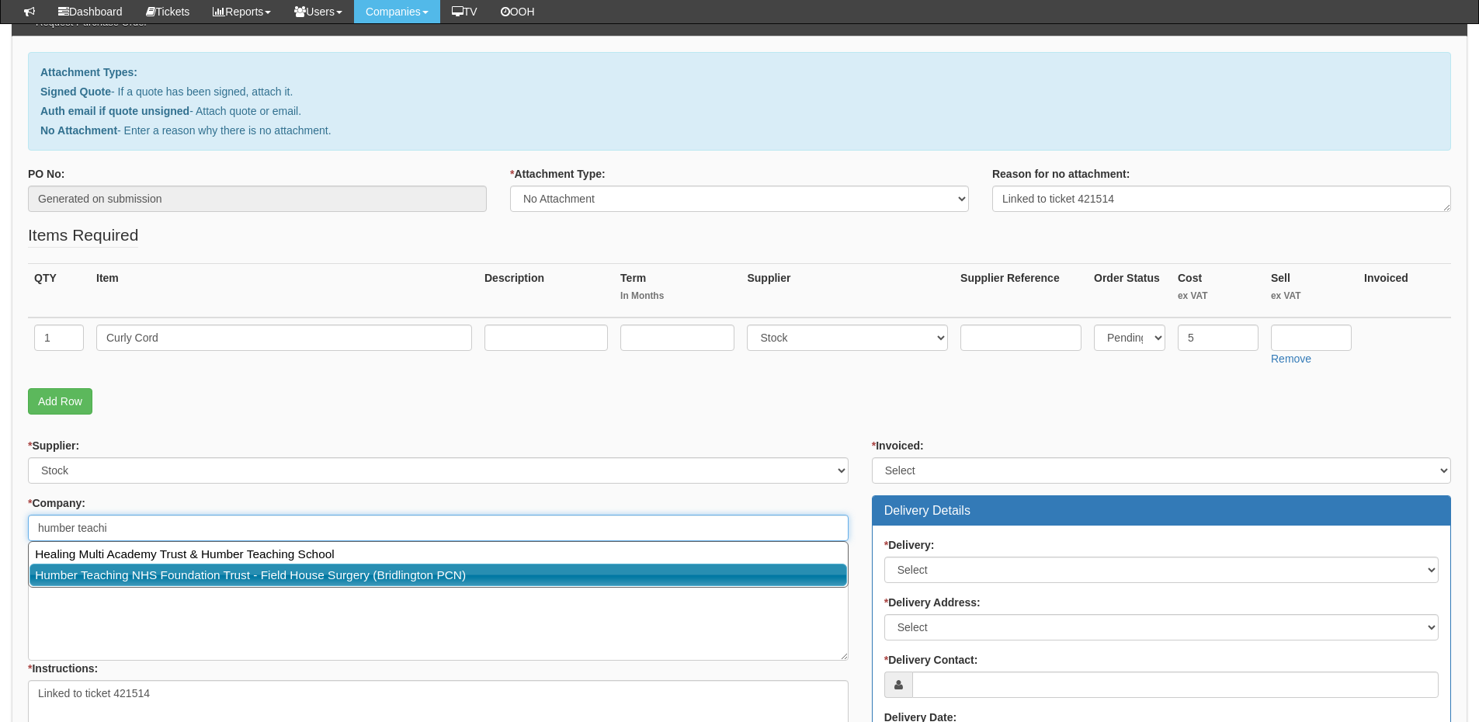
click at [162, 571] on link "Humber Teaching NHS Foundation Trust - Field House Surgery (Bridlington PCN)" at bounding box center [439, 575] width 818 height 23
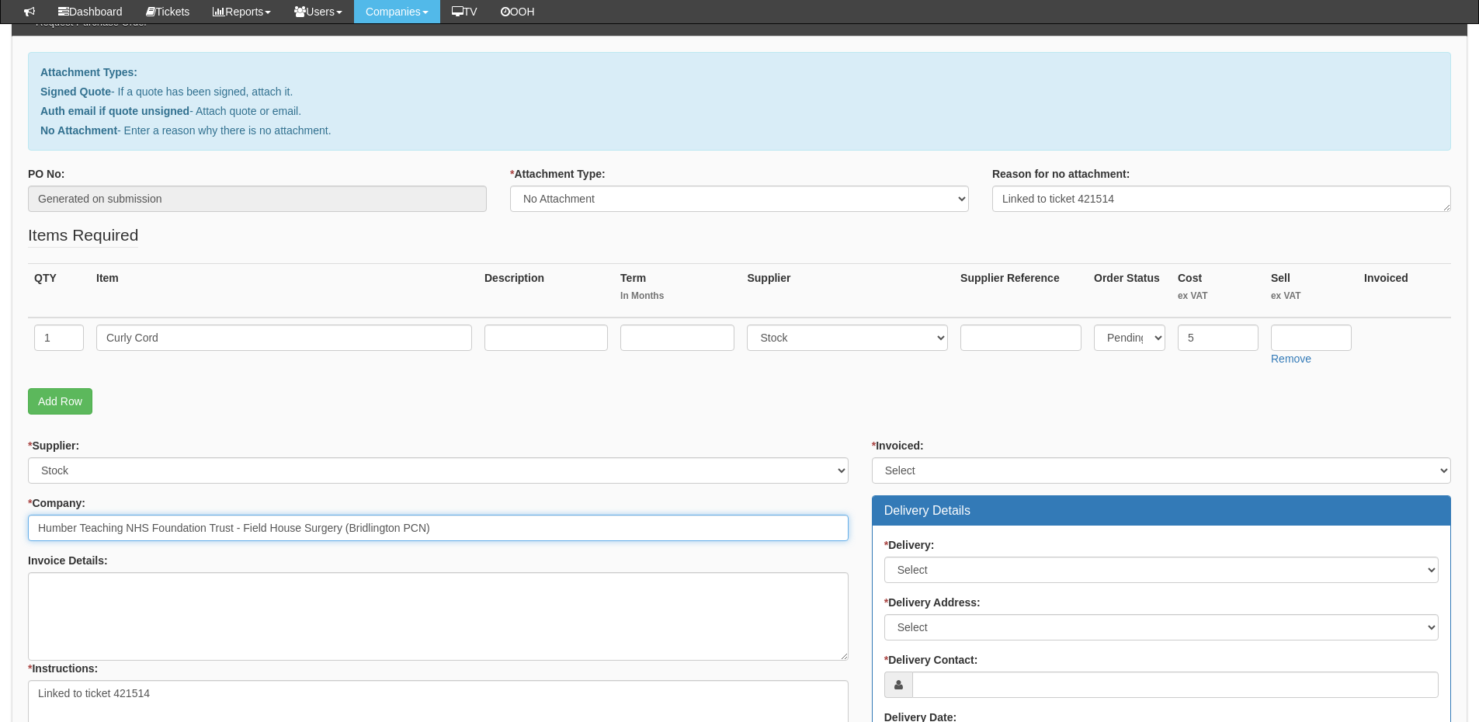
type input "Humber Teaching NHS Foundation Trust - Field House Surgery (Bridlington PCN)"
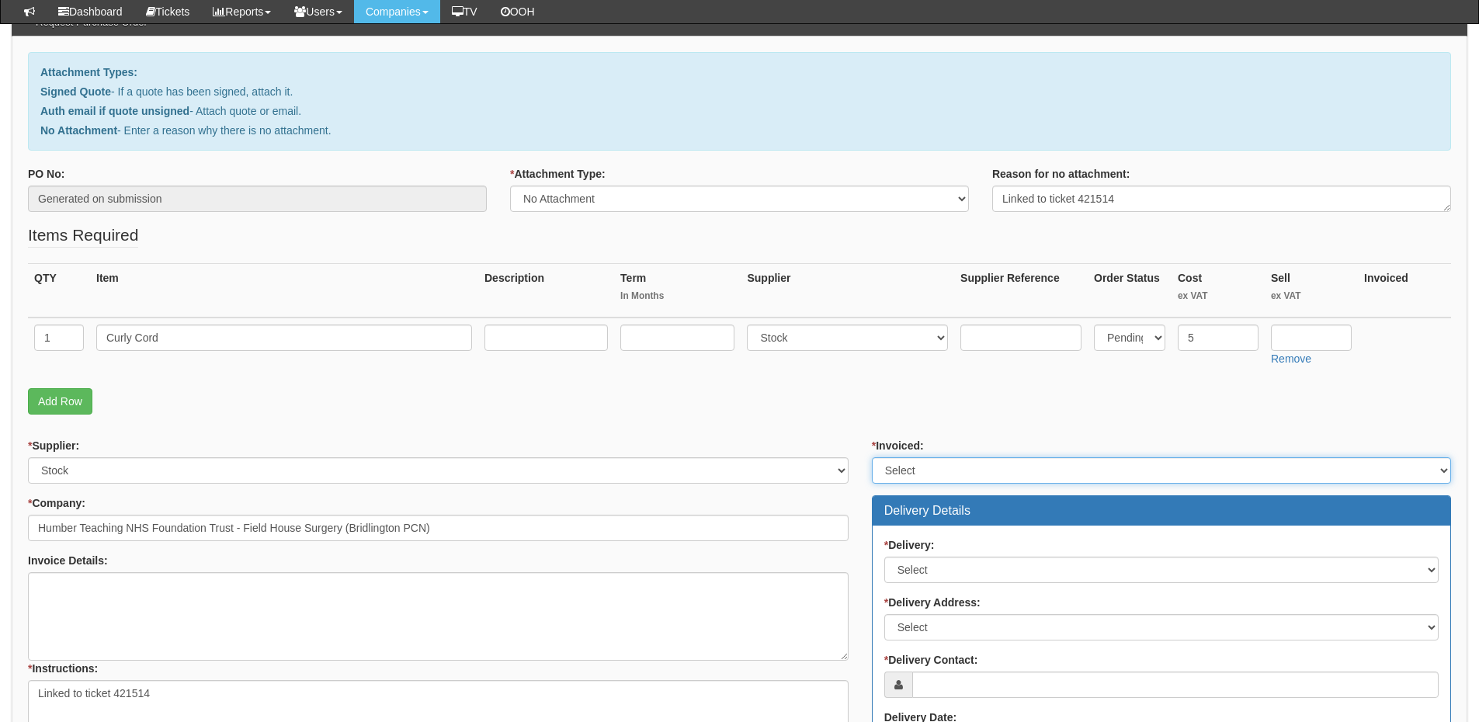
drag, startPoint x: 923, startPoint y: 474, endPoint x: 923, endPoint y: 483, distance: 9.3
click at [923, 474] on select "Select Yes No N/A STB (part of order)" at bounding box center [1161, 470] width 579 height 26
select select "2"
click at [872, 457] on select "Select Yes No N/A STB (part of order)" at bounding box center [1161, 470] width 579 height 26
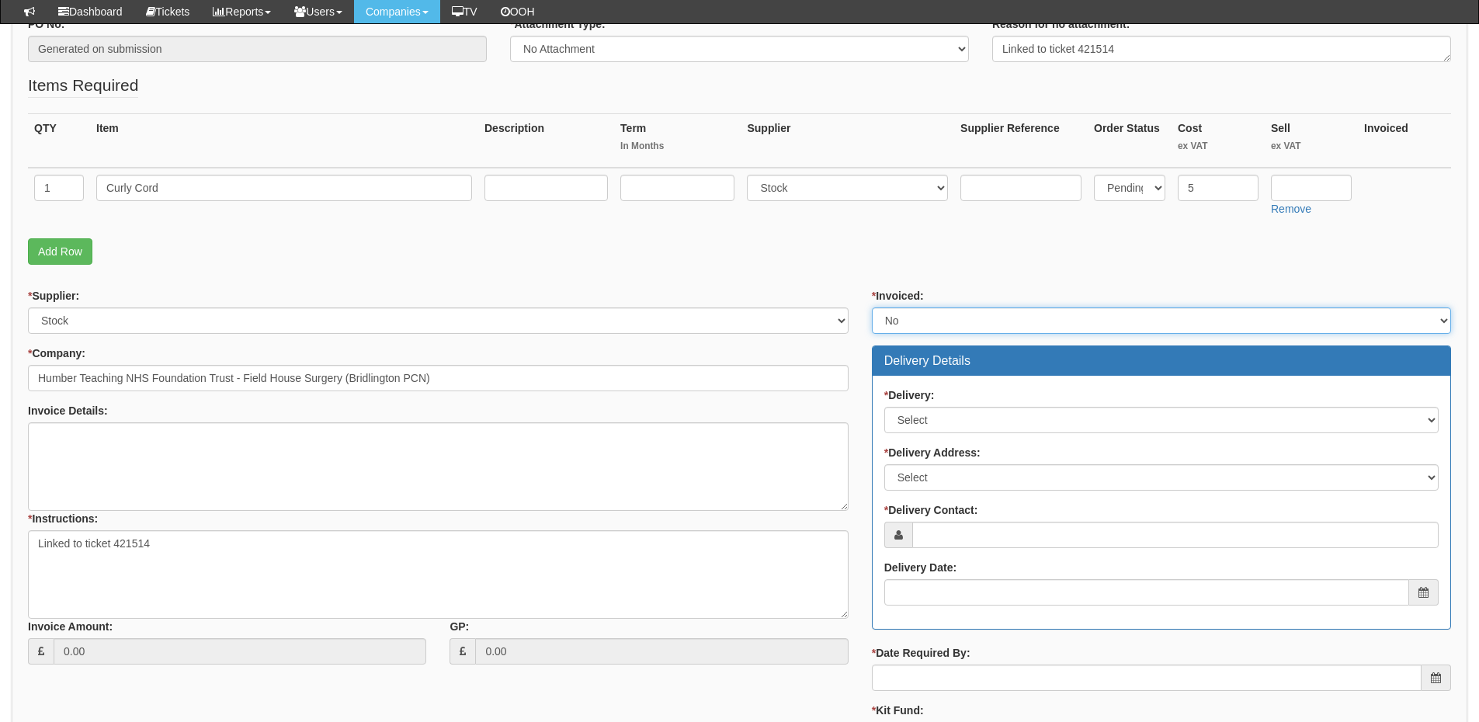
scroll to position [311, 0]
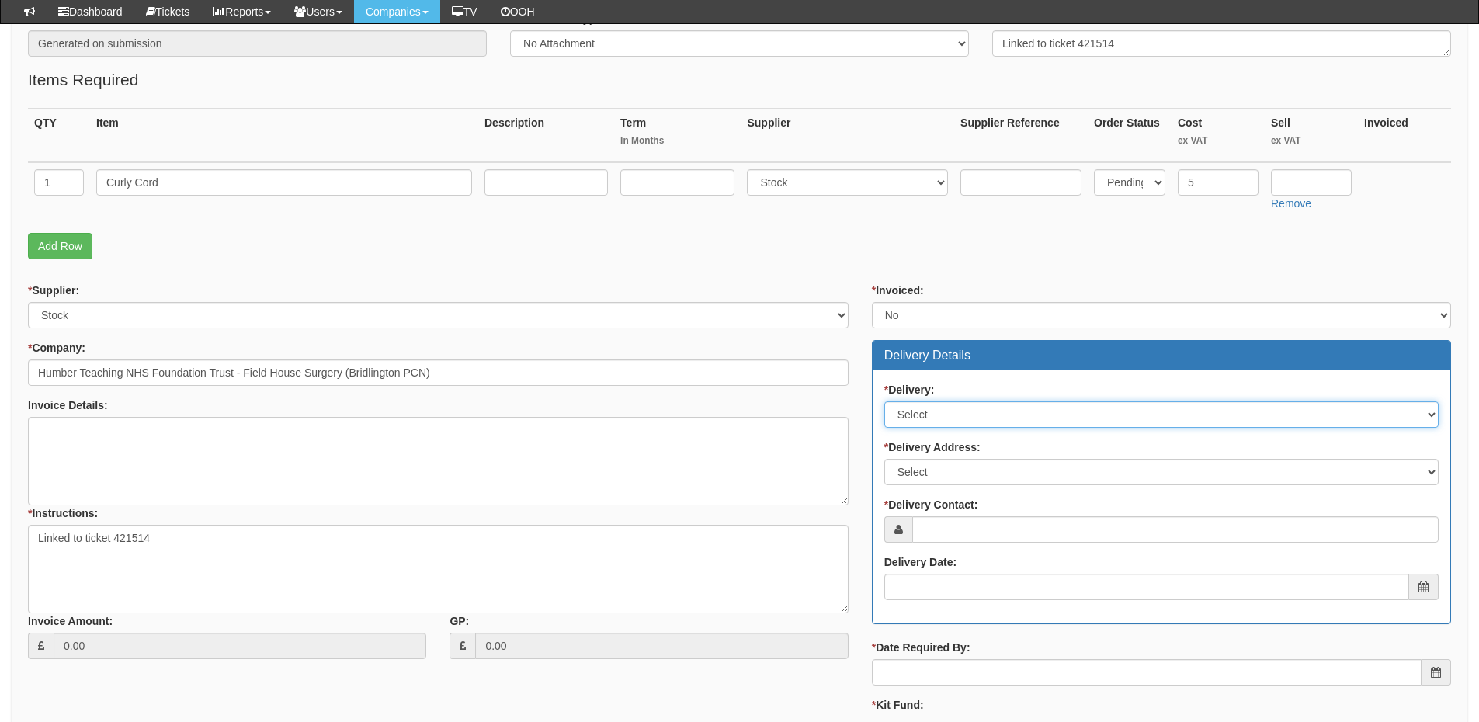
click at [951, 418] on select "Select No Not Applicable Yes" at bounding box center [1161, 414] width 554 height 26
select select "1"
click at [884, 401] on select "Select No Not Applicable Yes" at bounding box center [1161, 414] width 554 height 26
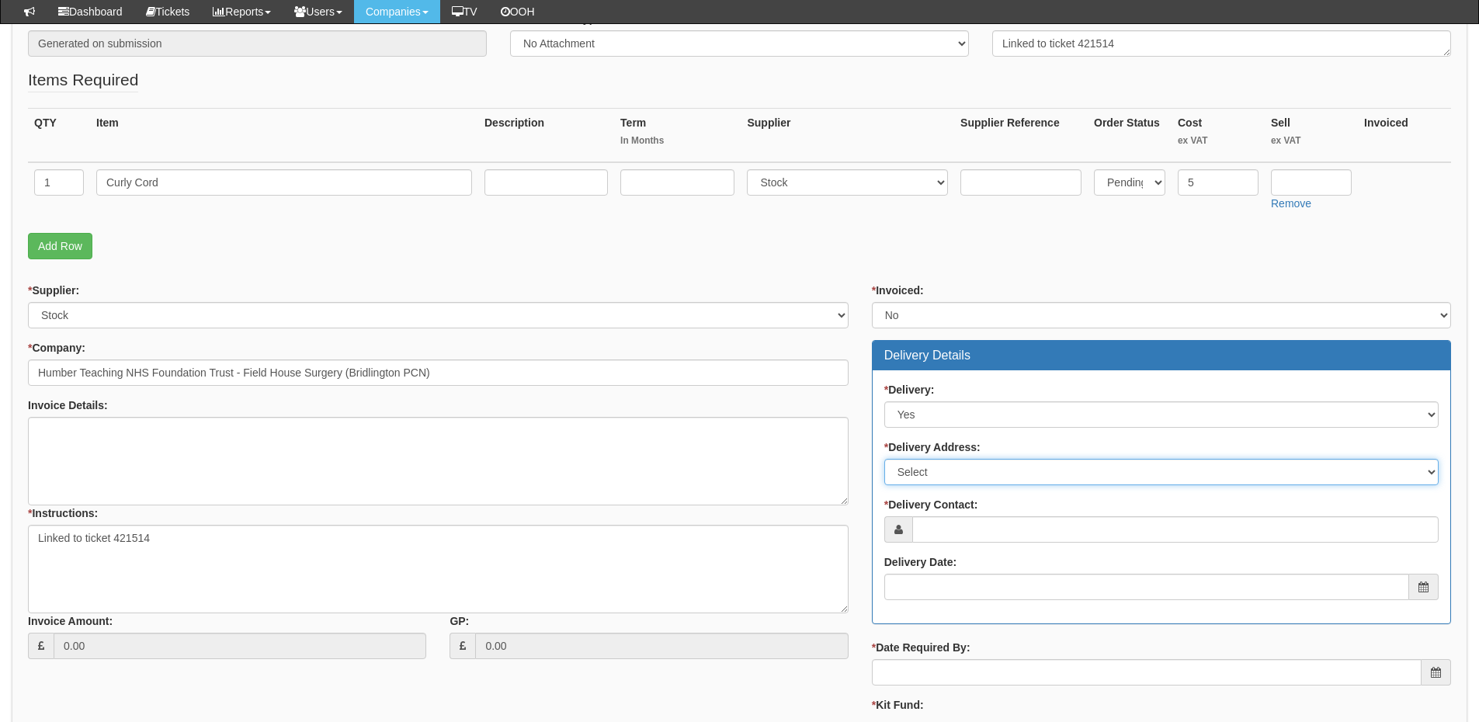
drag, startPoint x: 972, startPoint y: 474, endPoint x: 968, endPoint y: 485, distance: 11.5
click at [972, 474] on select "Select Not Applicable Main Address - YO15 2AT Other" at bounding box center [1161, 472] width 554 height 26
select select "other"
click at [884, 459] on select "Select Not Applicable Main Address - YO15 2AT Other" at bounding box center [1161, 472] width 554 height 26
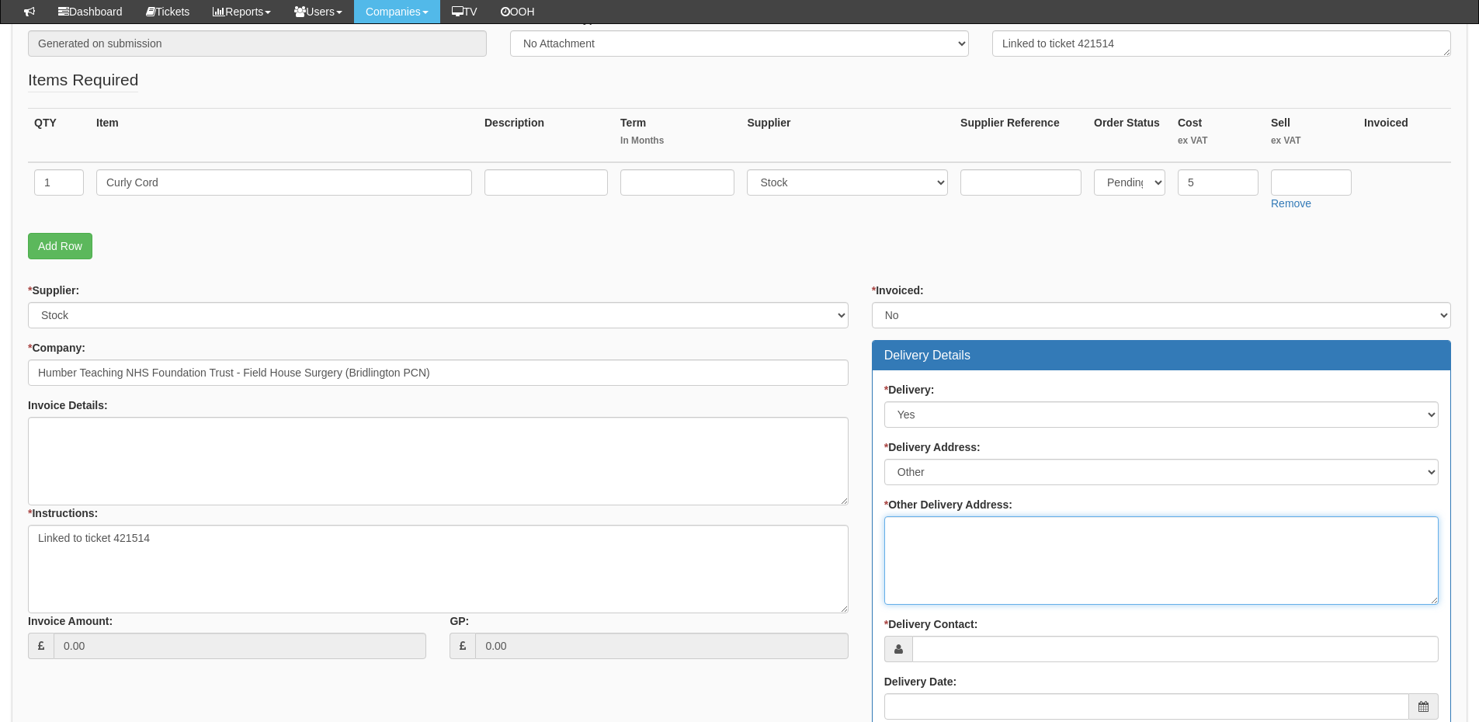
click at [945, 544] on textarea "* Other Delivery Address:" at bounding box center [1161, 560] width 554 height 89
paste textarea "[GEOGRAPHIC_DATA]"
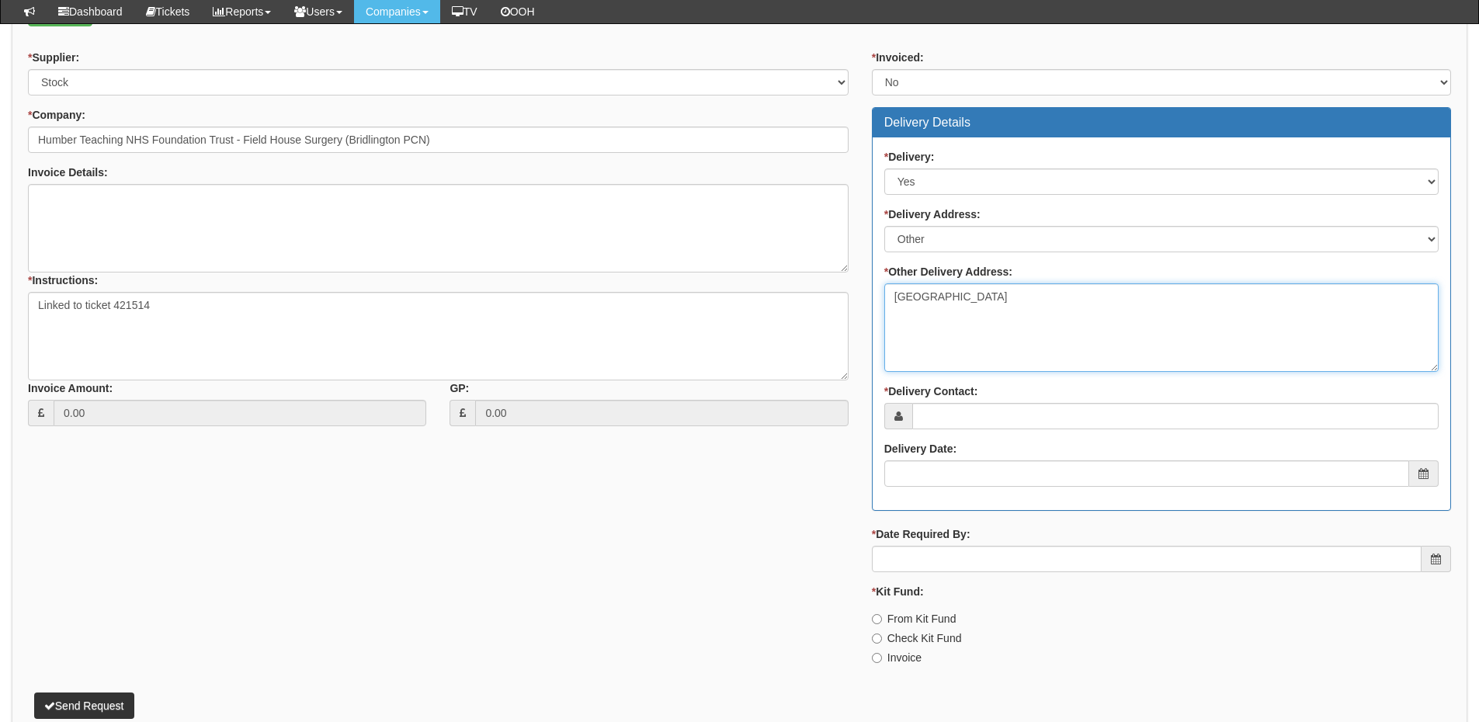
type textarea "[GEOGRAPHIC_DATA]"
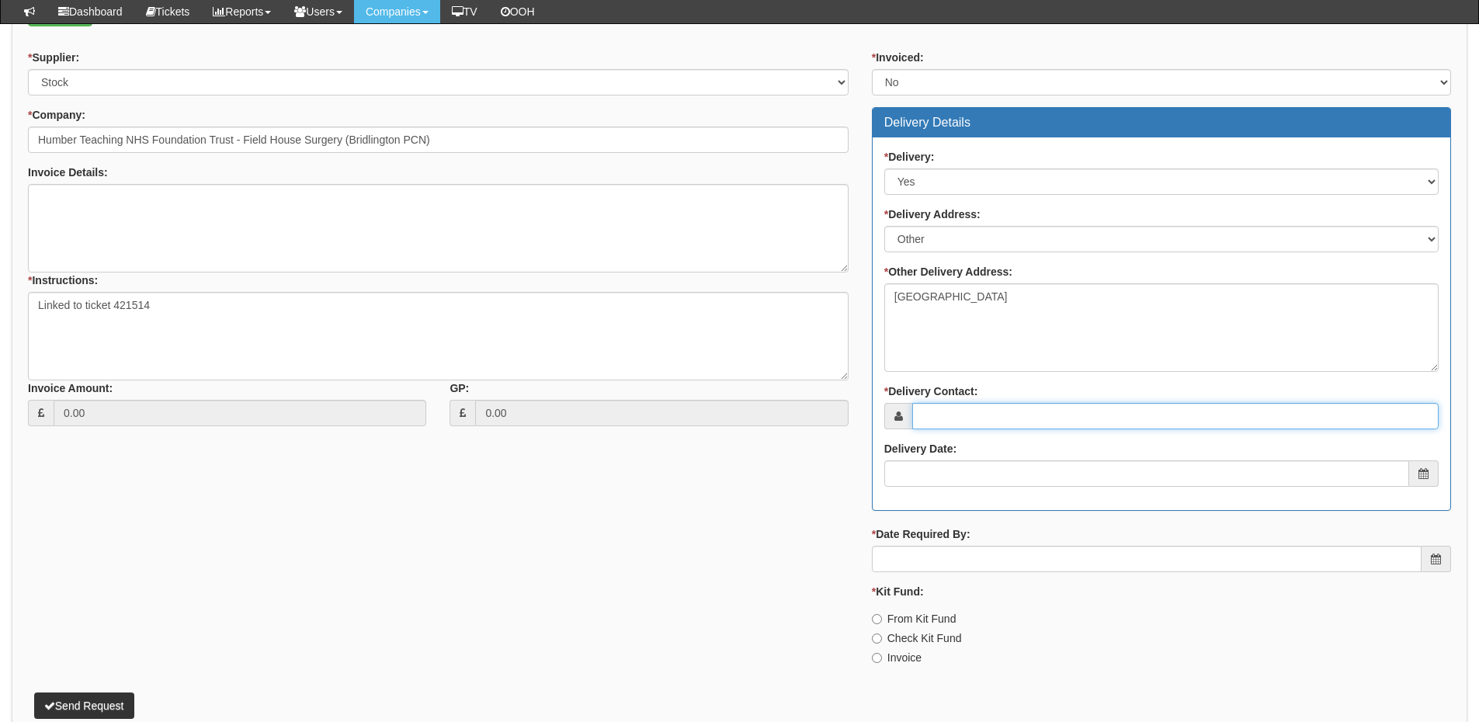
click at [940, 415] on input "* Delivery Contact:" at bounding box center [1175, 416] width 526 height 26
click at [972, 415] on input "* Delivery Contact:" at bounding box center [1175, 416] width 526 height 26
paste input "[PERSON_NAME]"
type input "[PERSON_NAME]"
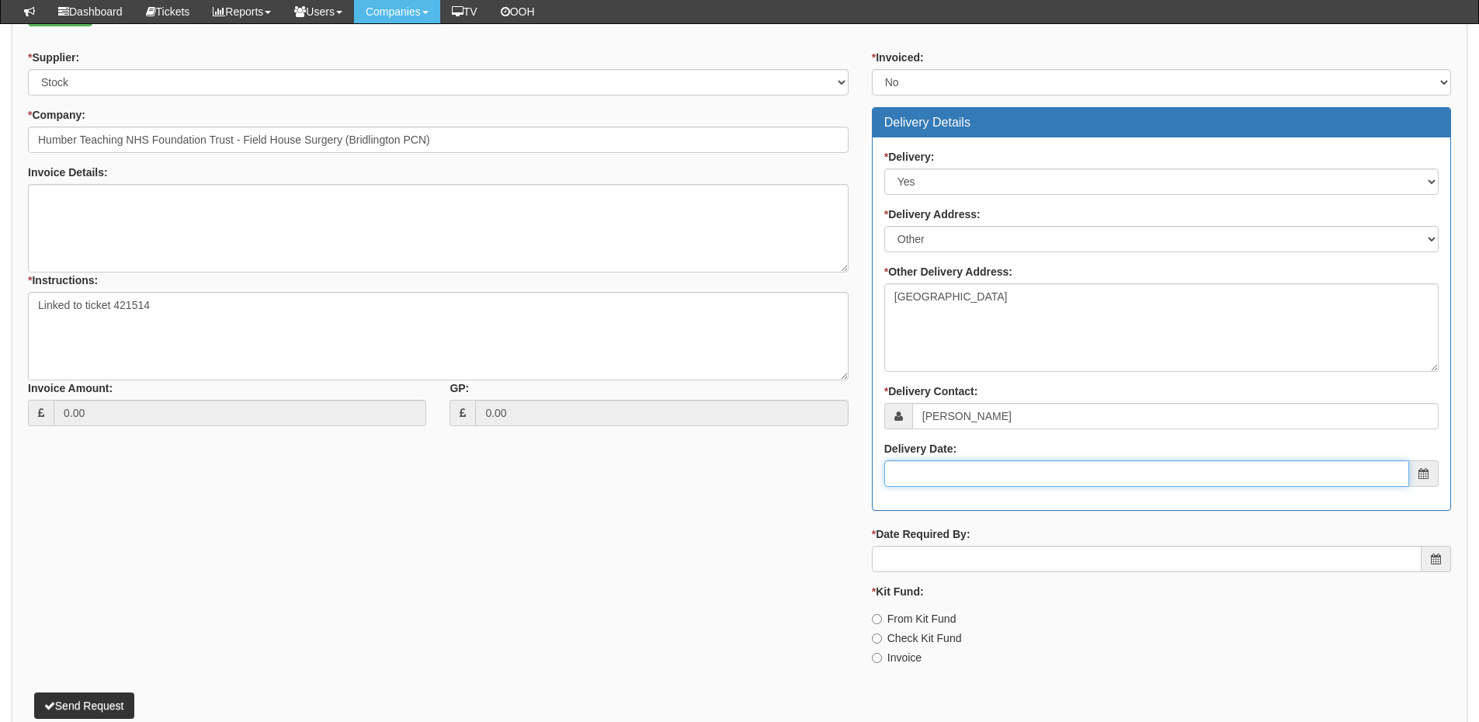
click at [962, 476] on input "Delivery Date:" at bounding box center [1146, 473] width 525 height 26
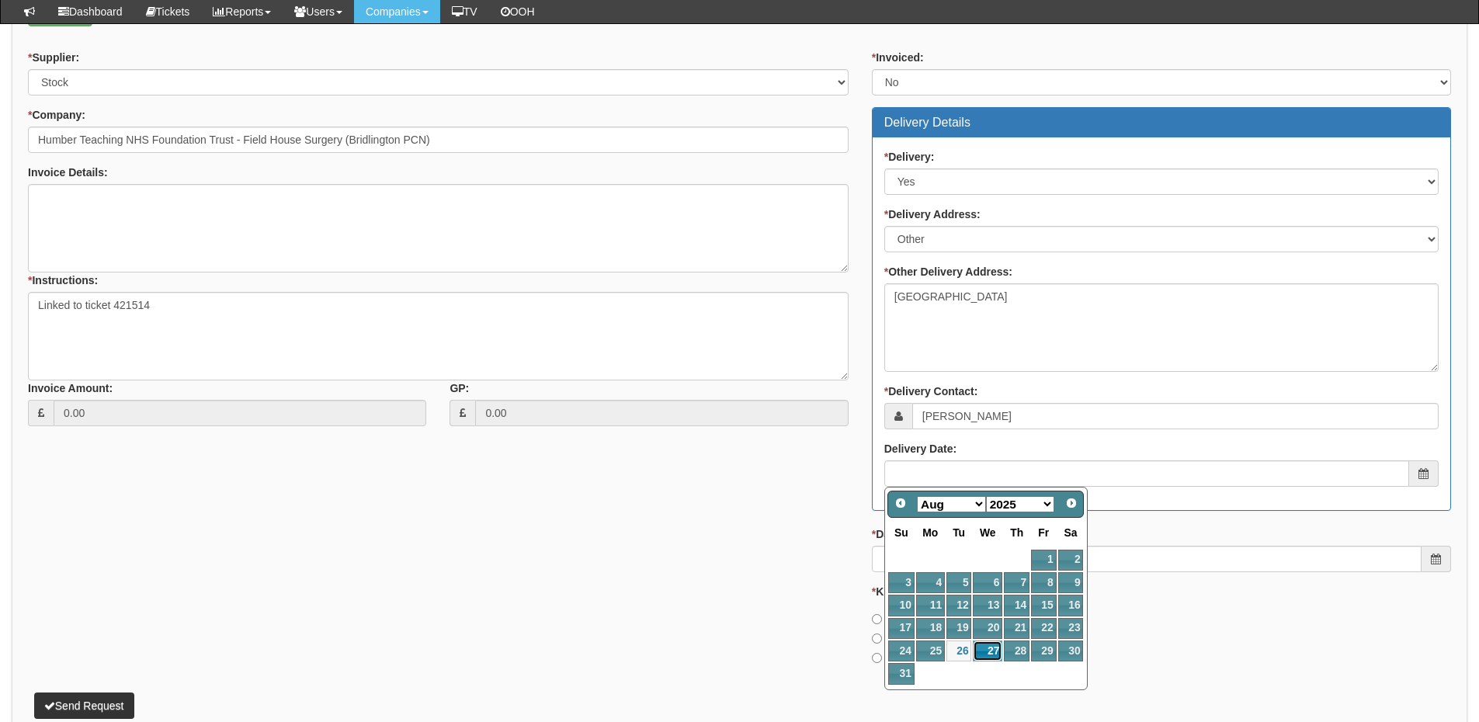
click at [984, 646] on link "27" at bounding box center [988, 651] width 30 height 21
type input "2025-08-27"
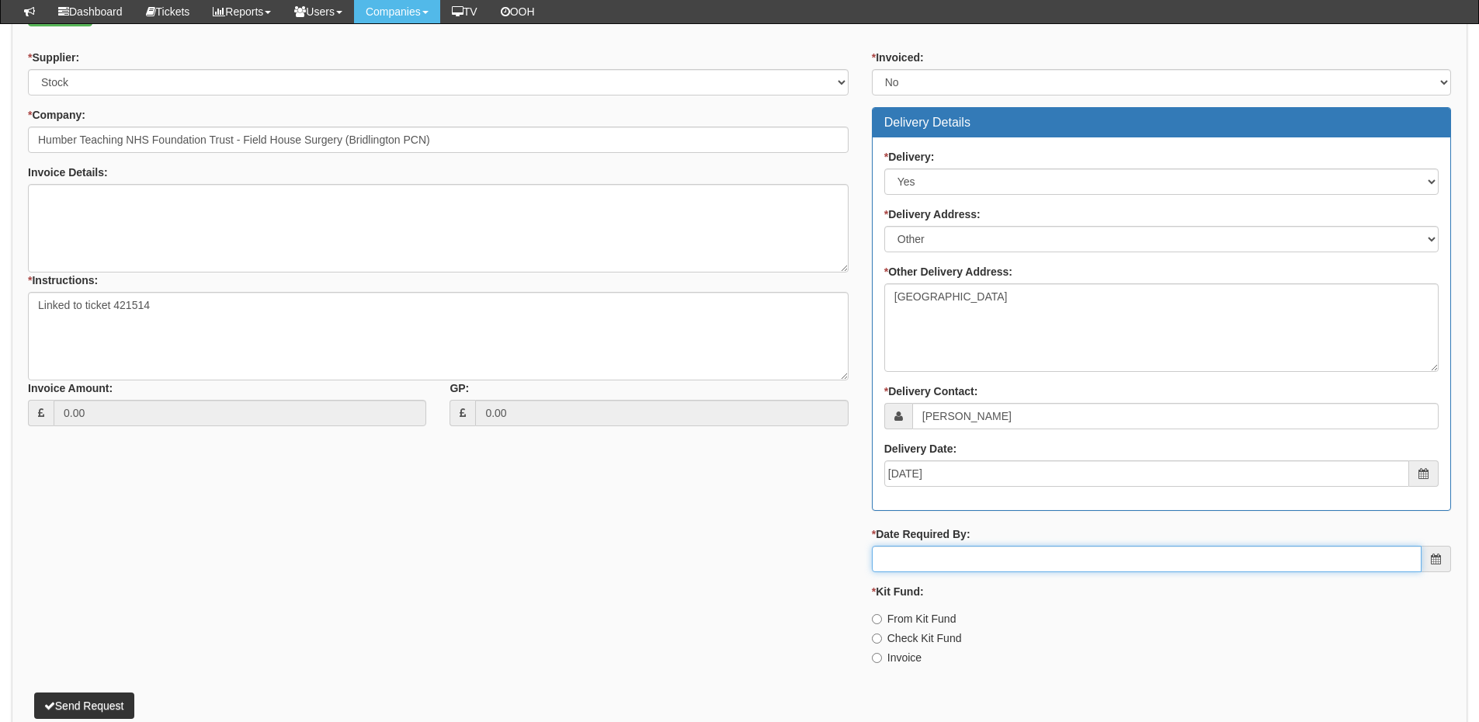
click at [973, 561] on input "* Date Required By:" at bounding box center [1147, 559] width 550 height 26
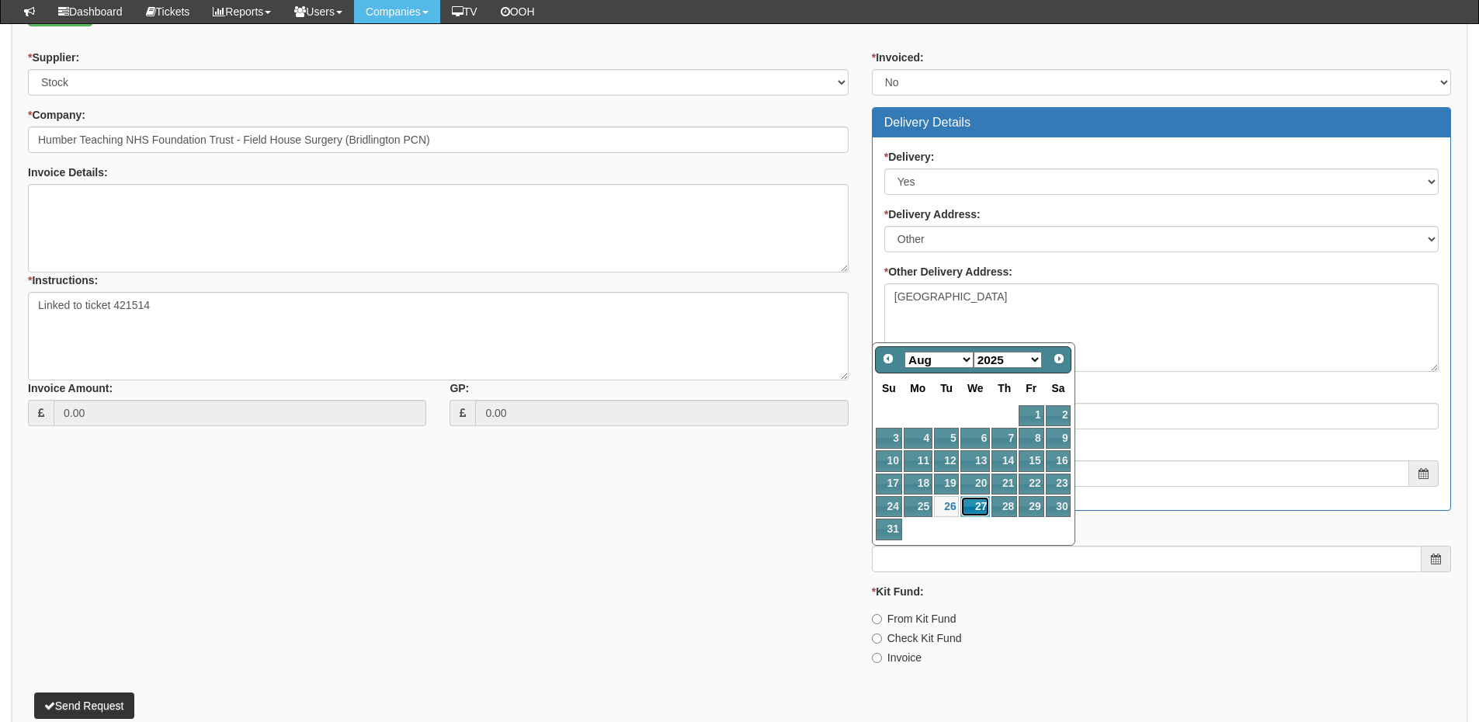
click at [975, 511] on link "27" at bounding box center [976, 506] width 30 height 21
type input "2025-08-27"
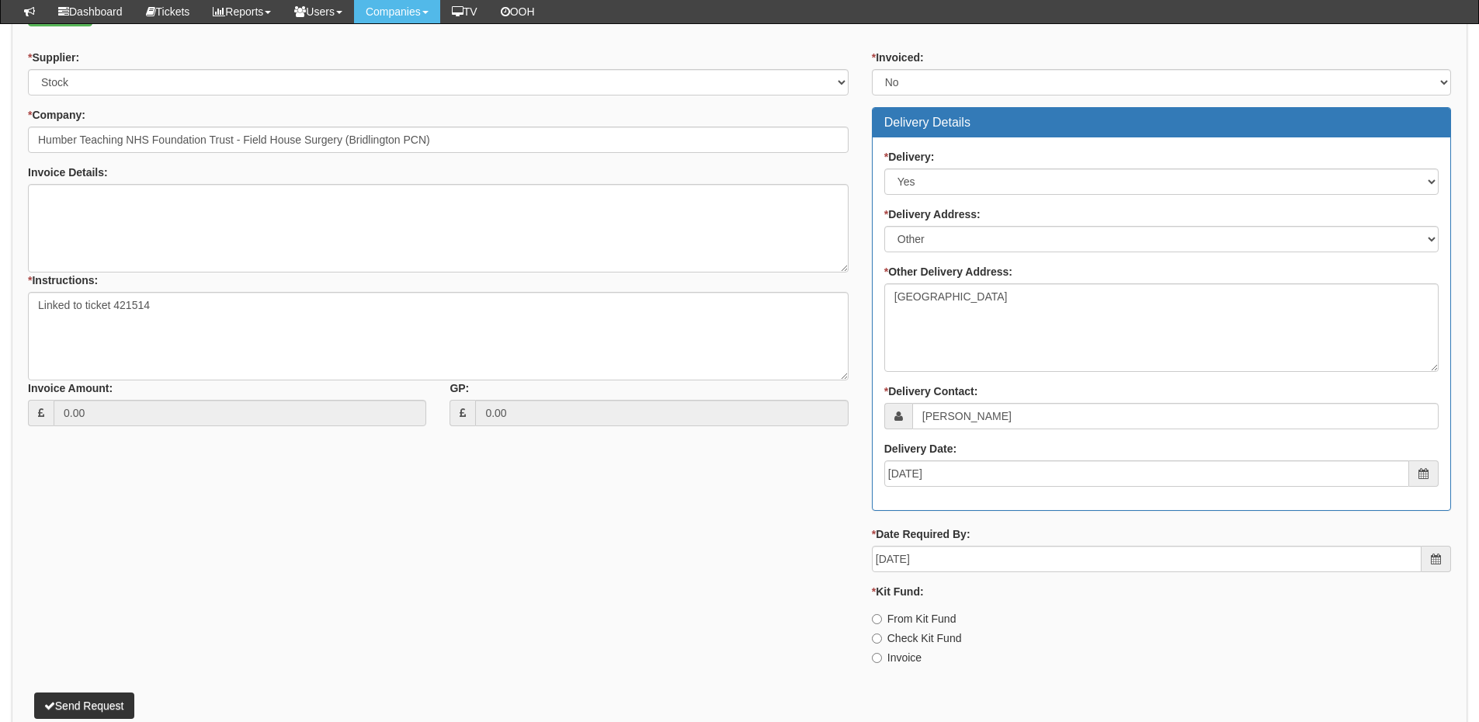
click at [911, 655] on label "Invoice" at bounding box center [897, 658] width 50 height 16
click at [882, 624] on input "Invoice" at bounding box center [877, 619] width 10 height 10
radio input "true"
click at [109, 704] on button "Send Request" at bounding box center [84, 706] width 100 height 26
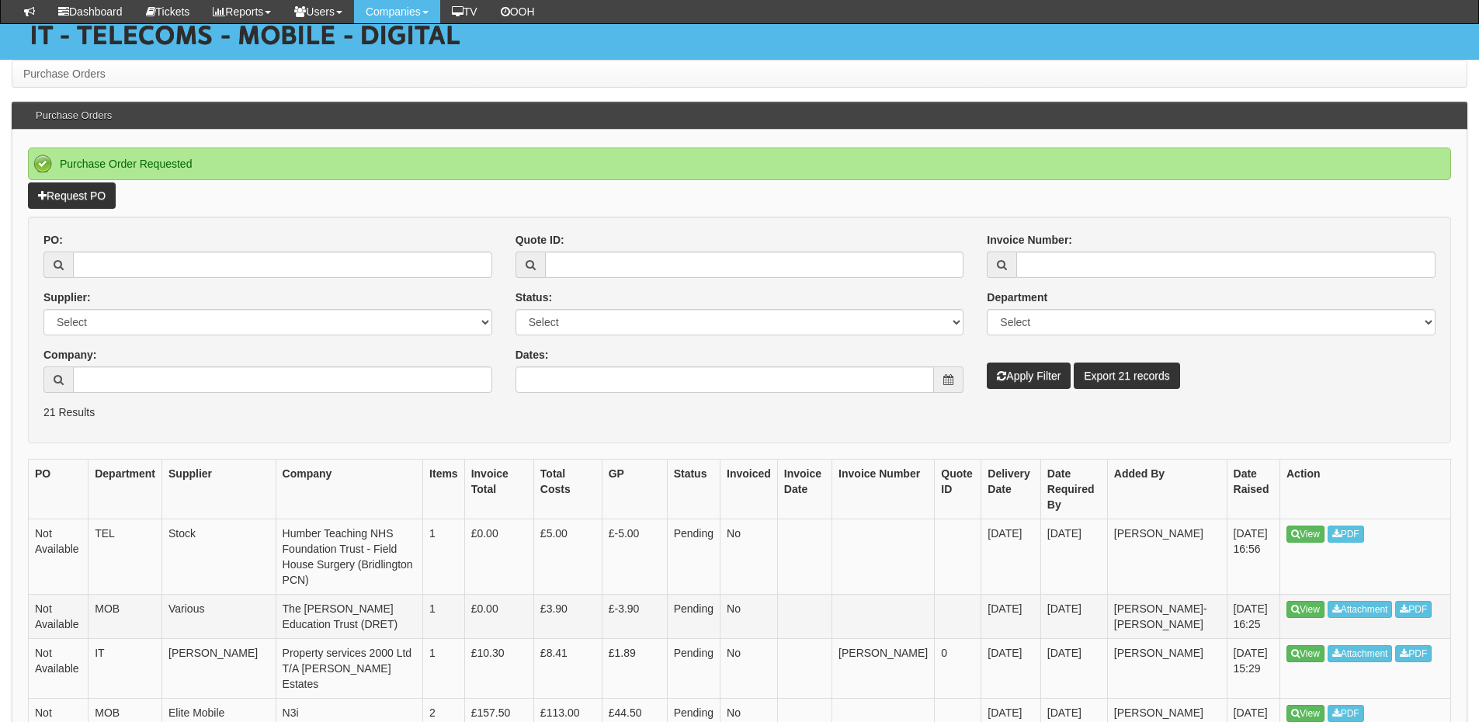
scroll to position [155, 0]
